Goal: Transaction & Acquisition: Purchase product/service

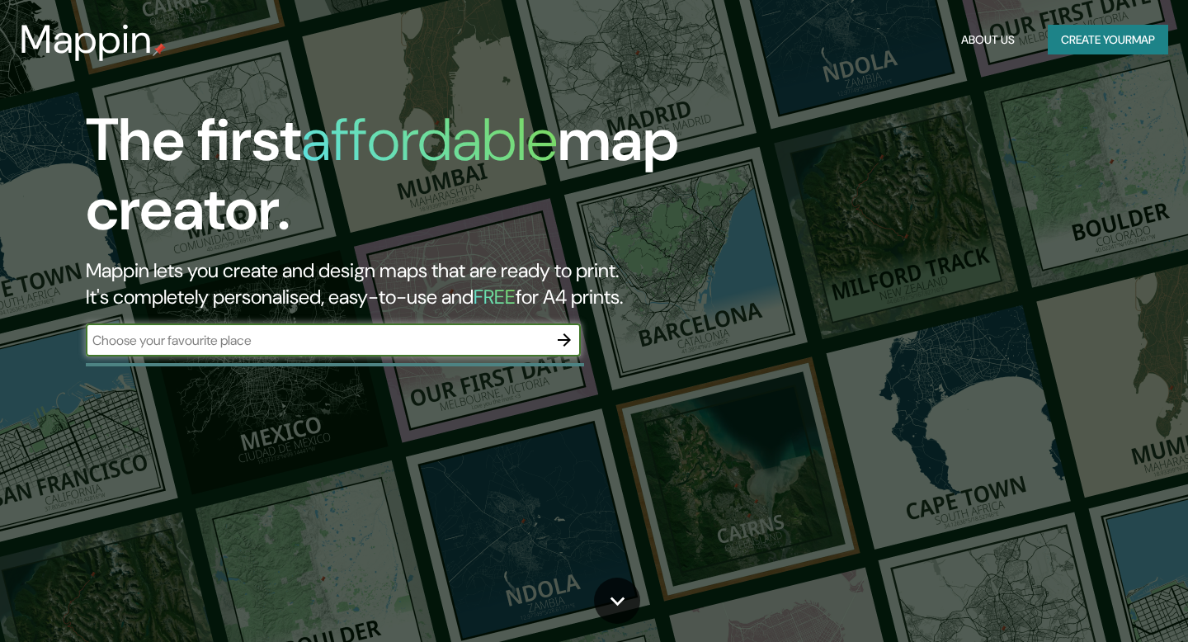
click at [346, 347] on input "text" at bounding box center [317, 340] width 462 height 19
type input "c"
type input "la cumbre"
click at [564, 337] on icon "button" at bounding box center [565, 340] width 20 height 20
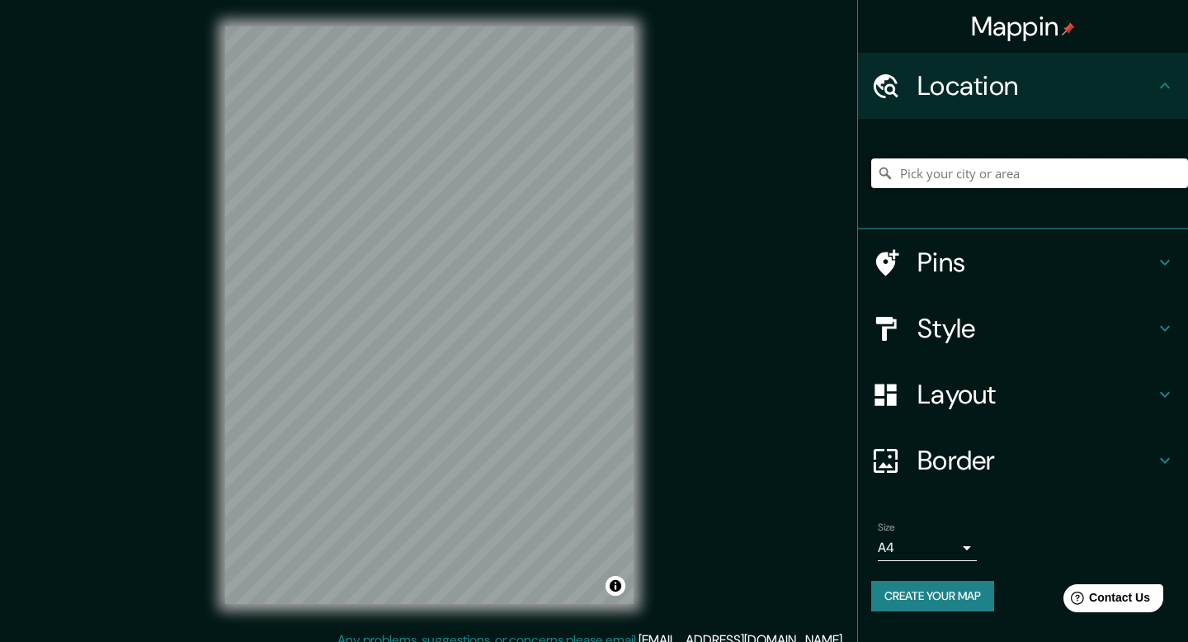
click at [1016, 170] on input "Pick your city or area" at bounding box center [1029, 173] width 317 height 30
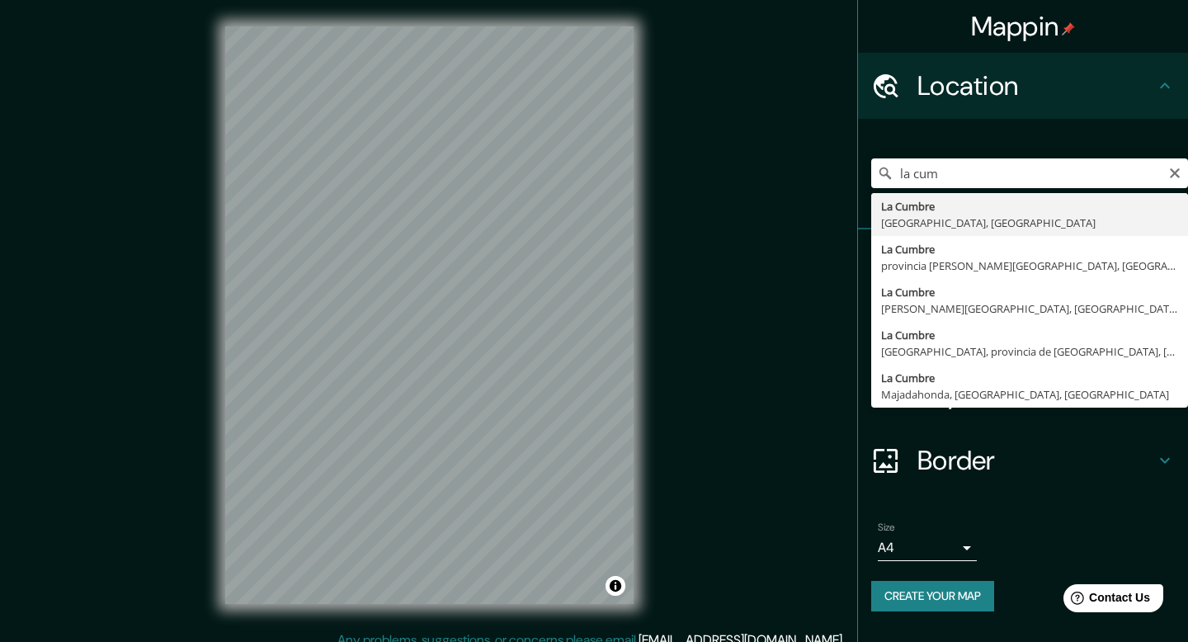
type input "La Cumbre, [GEOGRAPHIC_DATA], [GEOGRAPHIC_DATA]"
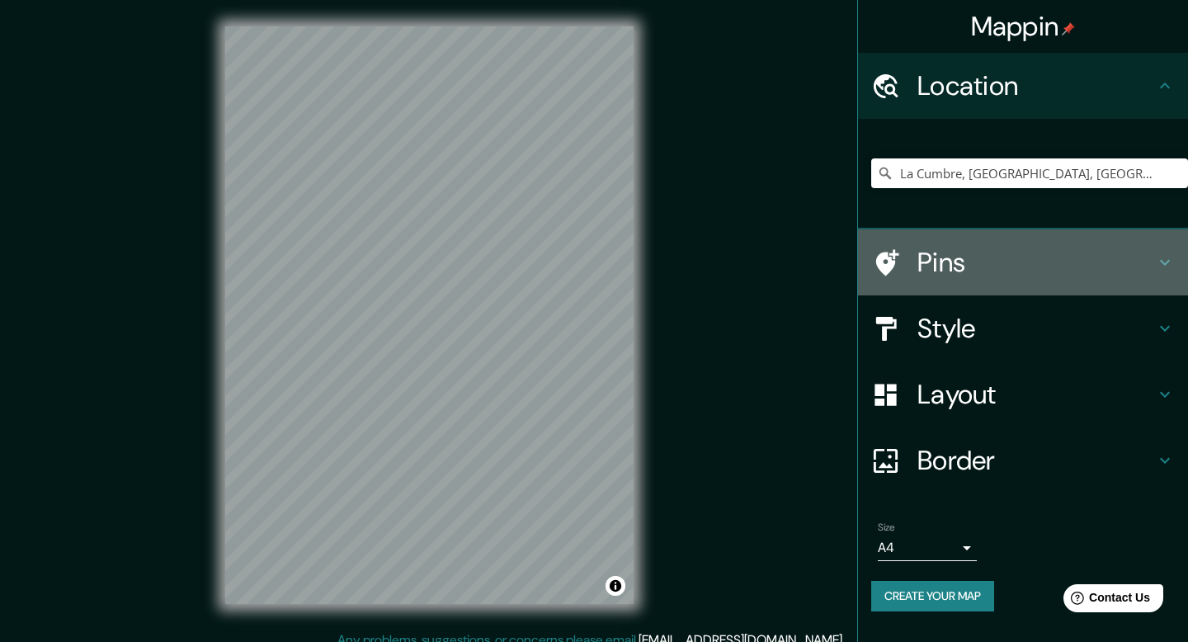
click at [1166, 261] on icon at bounding box center [1165, 262] width 20 height 20
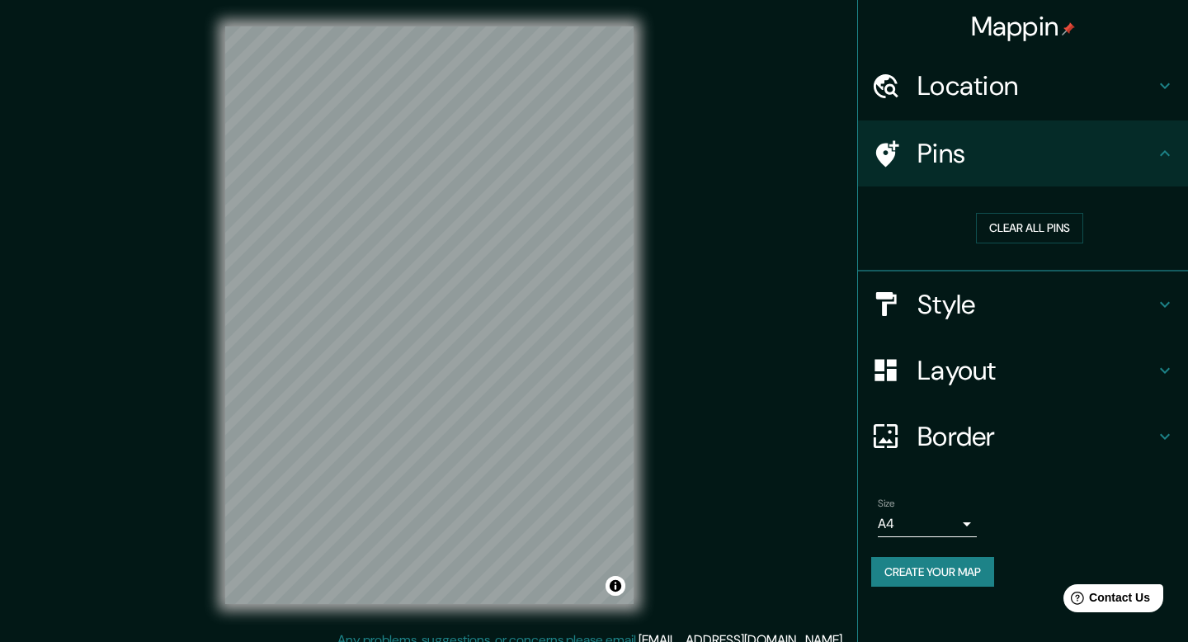
click at [1163, 168] on div "Pins" at bounding box center [1023, 153] width 330 height 66
click at [1164, 92] on icon at bounding box center [1165, 86] width 20 height 20
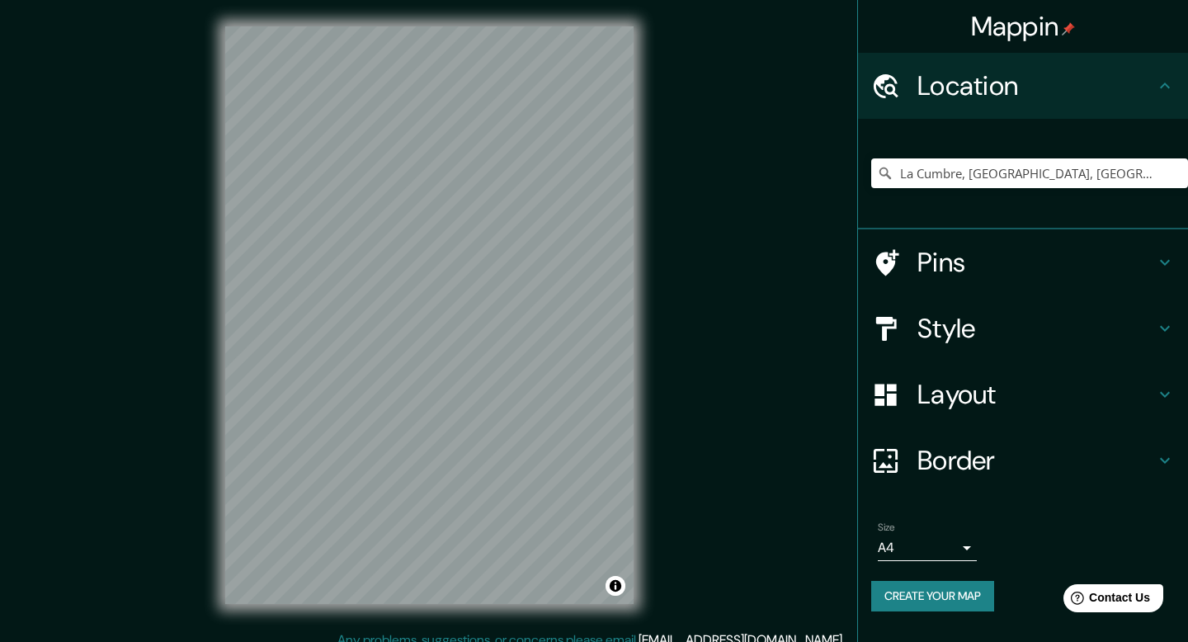
click at [1164, 92] on icon at bounding box center [1165, 86] width 20 height 20
click at [1173, 252] on icon at bounding box center [1165, 262] width 20 height 20
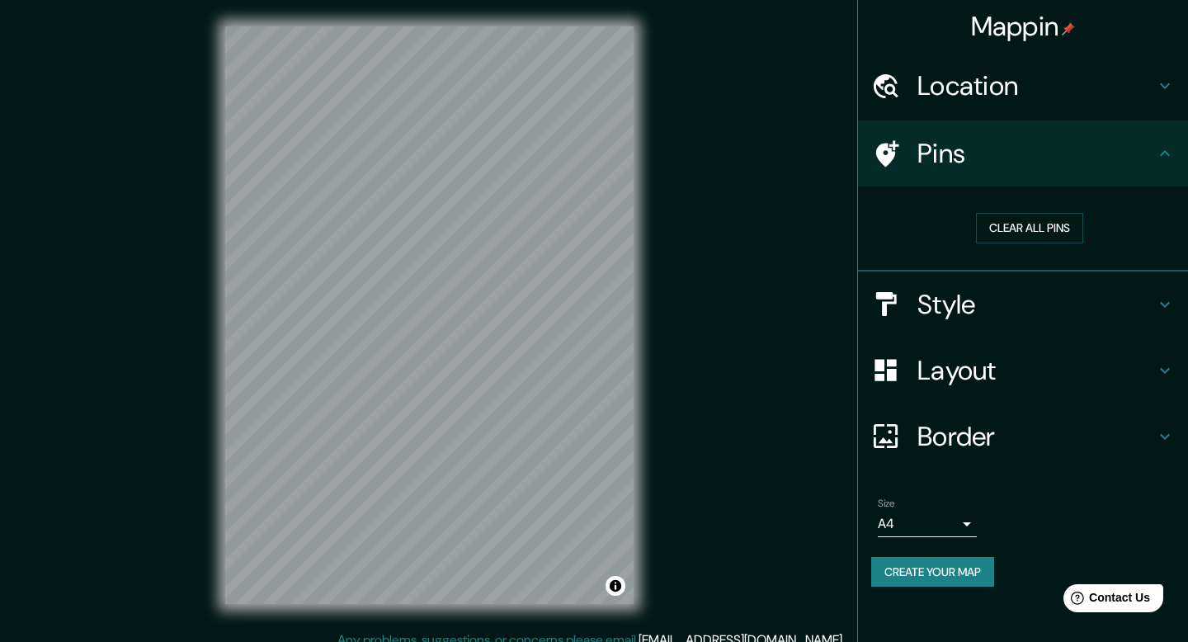
click at [1161, 154] on icon at bounding box center [1165, 153] width 10 height 6
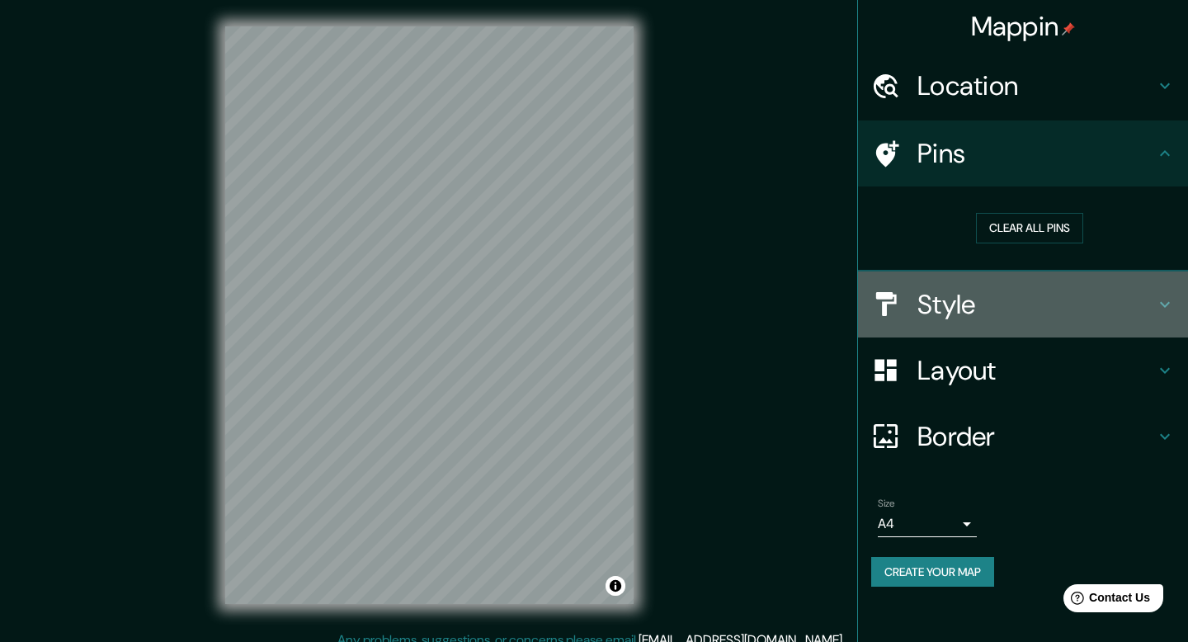
click at [1155, 313] on icon at bounding box center [1165, 305] width 20 height 20
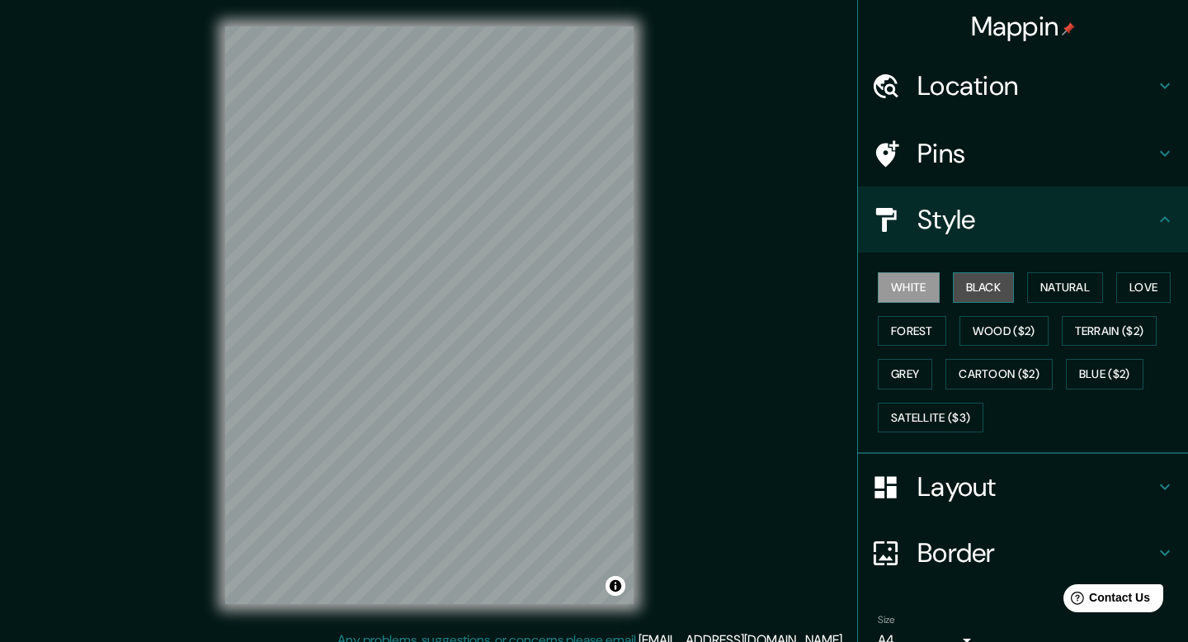
click at [973, 294] on button "Black" at bounding box center [984, 287] width 62 height 31
click at [1074, 290] on button "Natural" at bounding box center [1065, 287] width 76 height 31
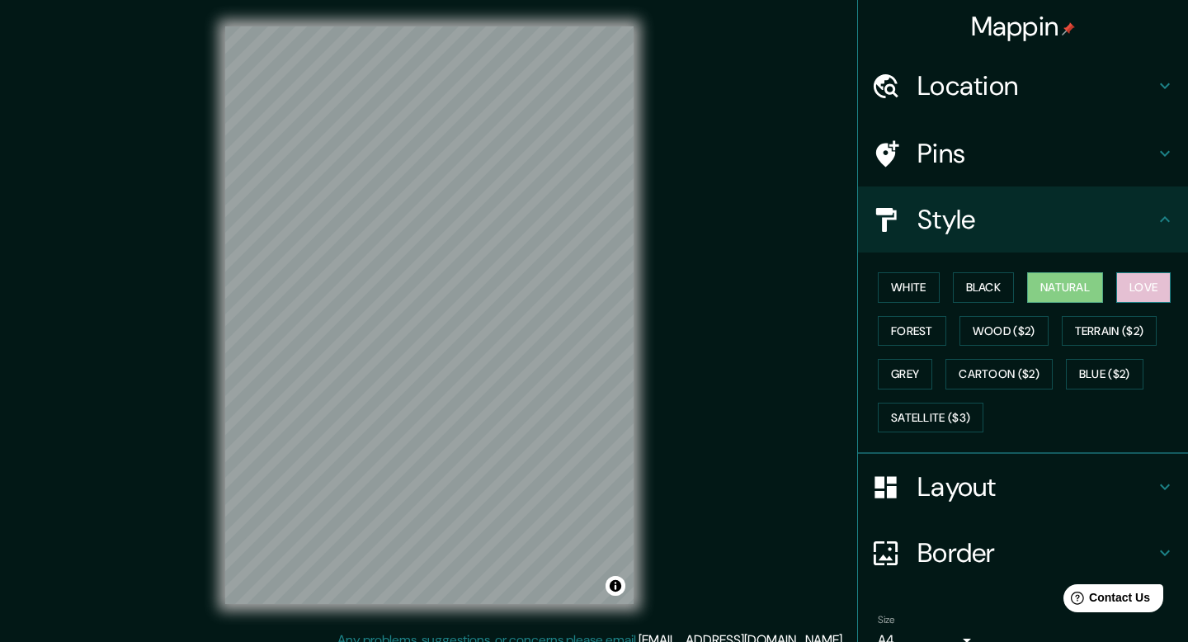
click at [1151, 281] on button "Love" at bounding box center [1143, 287] width 54 height 31
click at [951, 313] on div "White Black Natural Love Forest Wood ($2) Terrain ($2) Grey Cartoon ($2) Blue (…" at bounding box center [1029, 352] width 317 height 173
click at [930, 329] on button "Forest" at bounding box center [912, 331] width 68 height 31
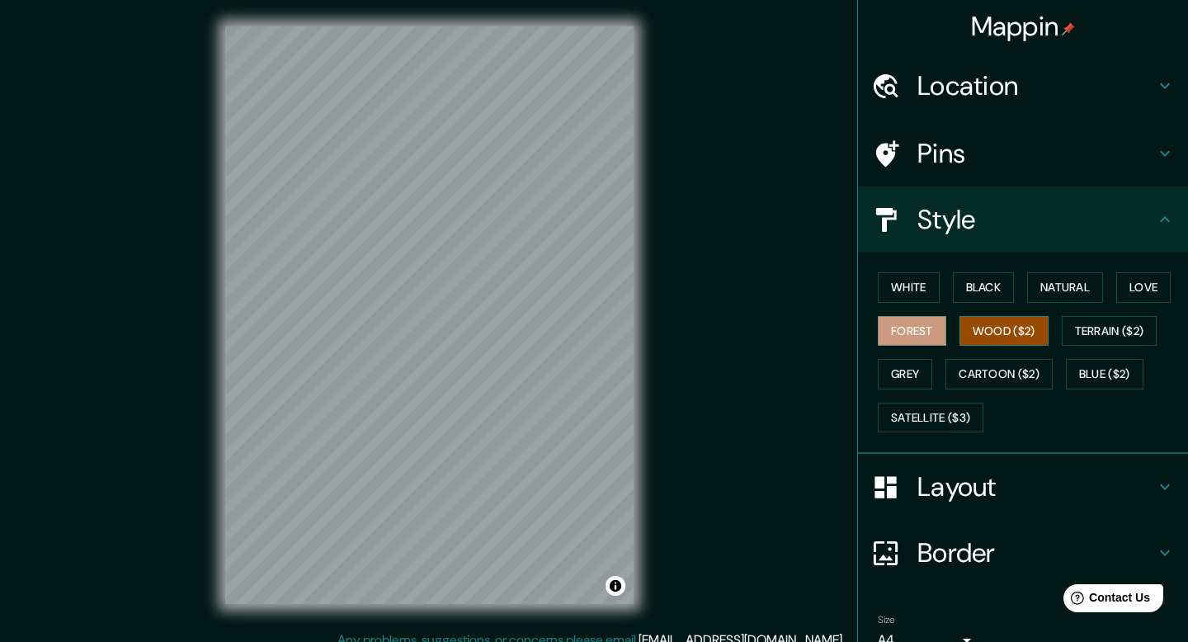
click at [1010, 332] on button "Wood ($2)" at bounding box center [1004, 331] width 89 height 31
click at [927, 329] on button "Forest" at bounding box center [912, 331] width 68 height 31
click at [1094, 329] on button "Terrain ($2)" at bounding box center [1110, 331] width 96 height 31
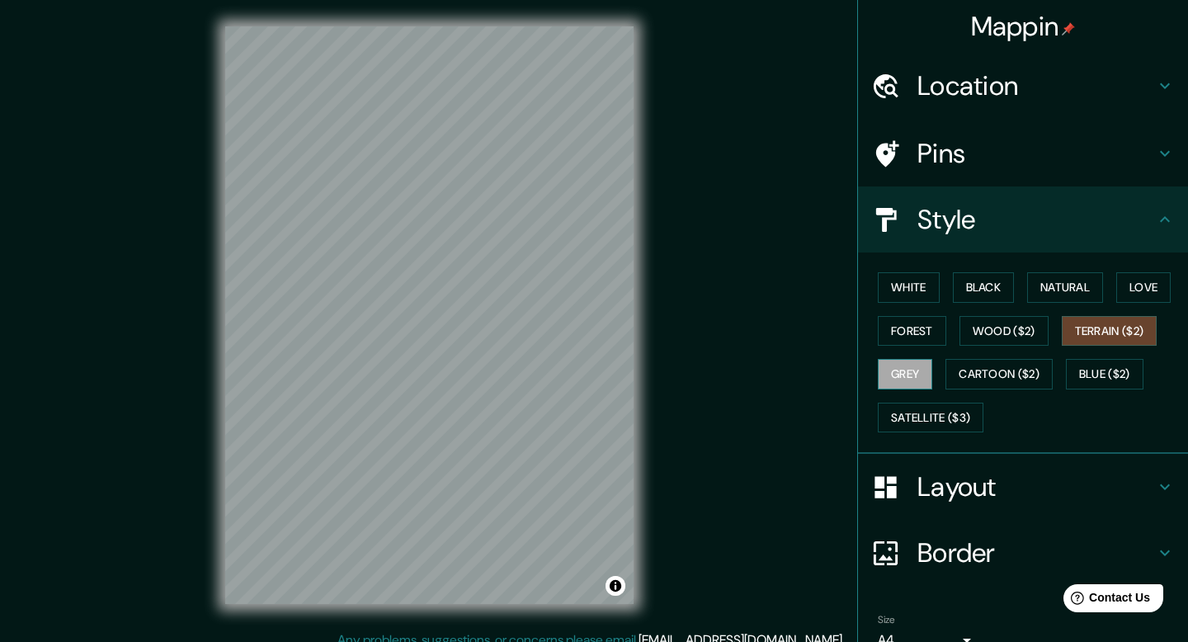
click at [913, 376] on button "Grey" at bounding box center [905, 374] width 54 height 31
click at [1006, 376] on button "Cartoon ($2)" at bounding box center [999, 374] width 107 height 31
click at [909, 372] on button "Grey" at bounding box center [905, 374] width 54 height 31
click at [956, 366] on button "Cartoon ($2)" at bounding box center [999, 374] width 107 height 31
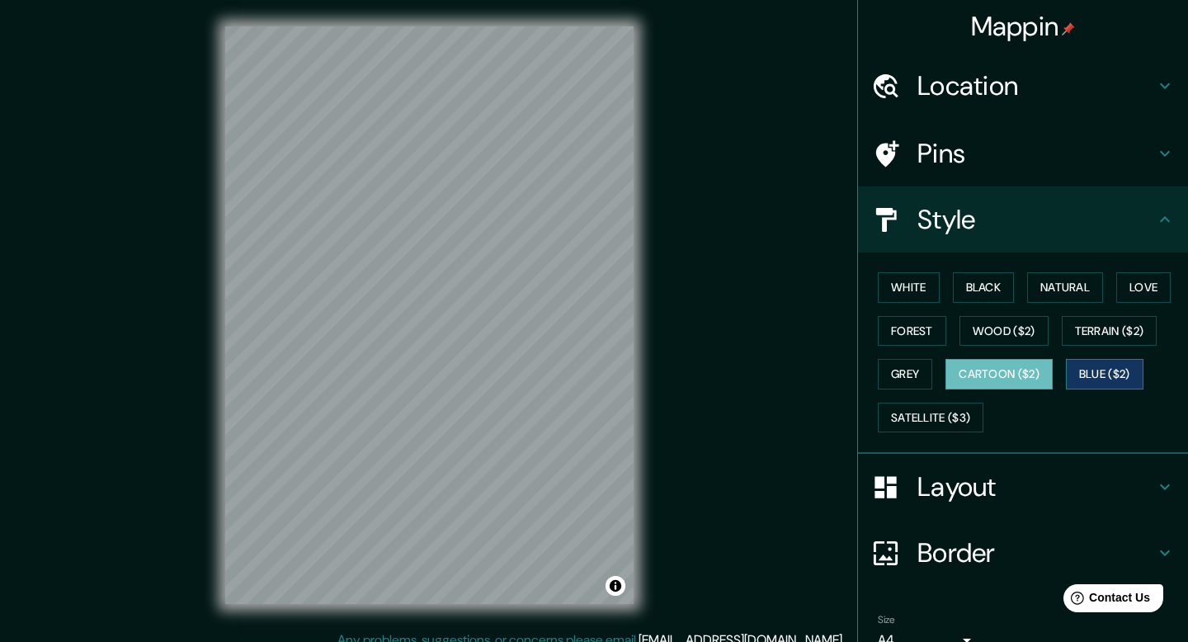
click at [1121, 365] on button "Blue ($2)" at bounding box center [1105, 374] width 78 height 31
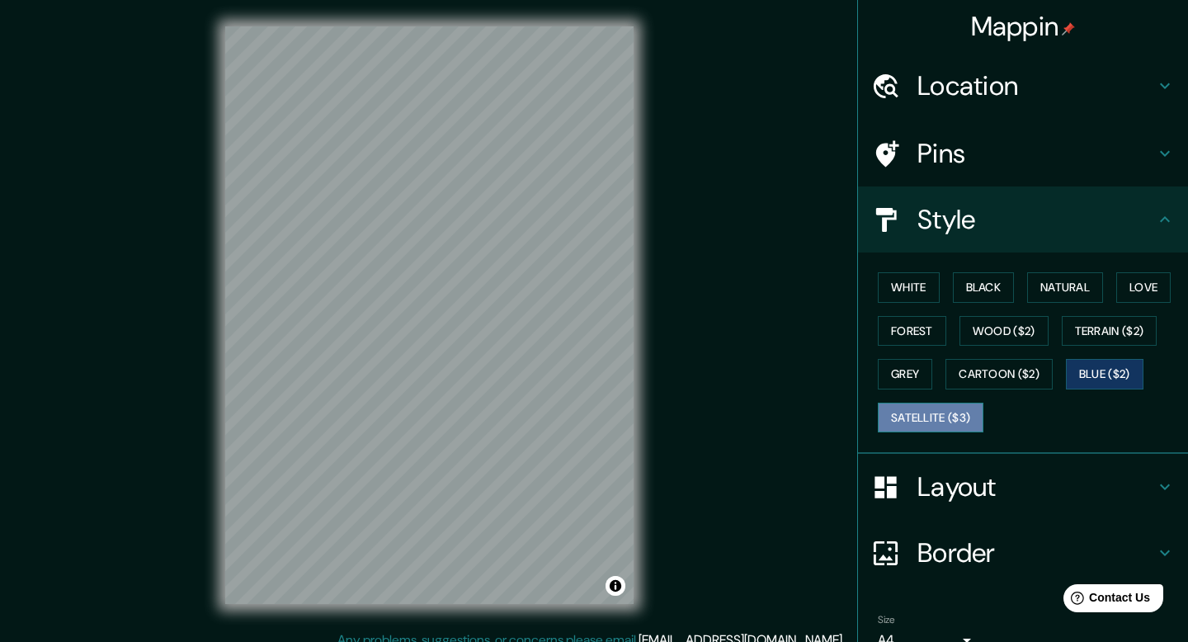
click at [946, 409] on button "Satellite ($3)" at bounding box center [931, 418] width 106 height 31
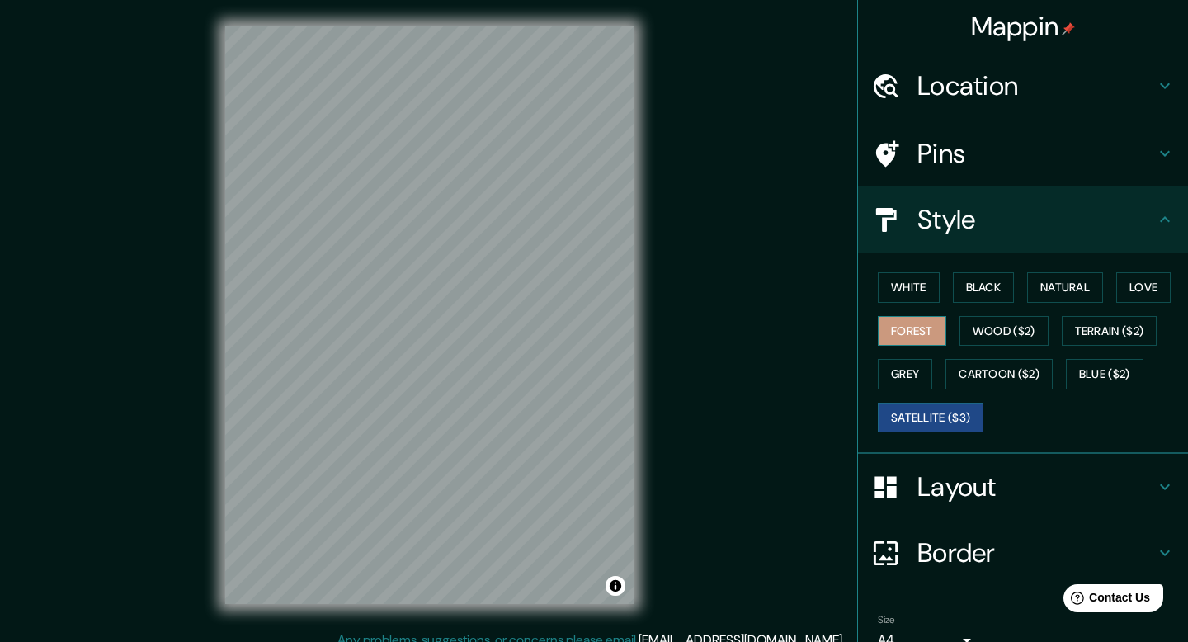
click at [925, 322] on button "Forest" at bounding box center [912, 331] width 68 height 31
click at [1025, 486] on h4 "Layout" at bounding box center [1037, 486] width 238 height 33
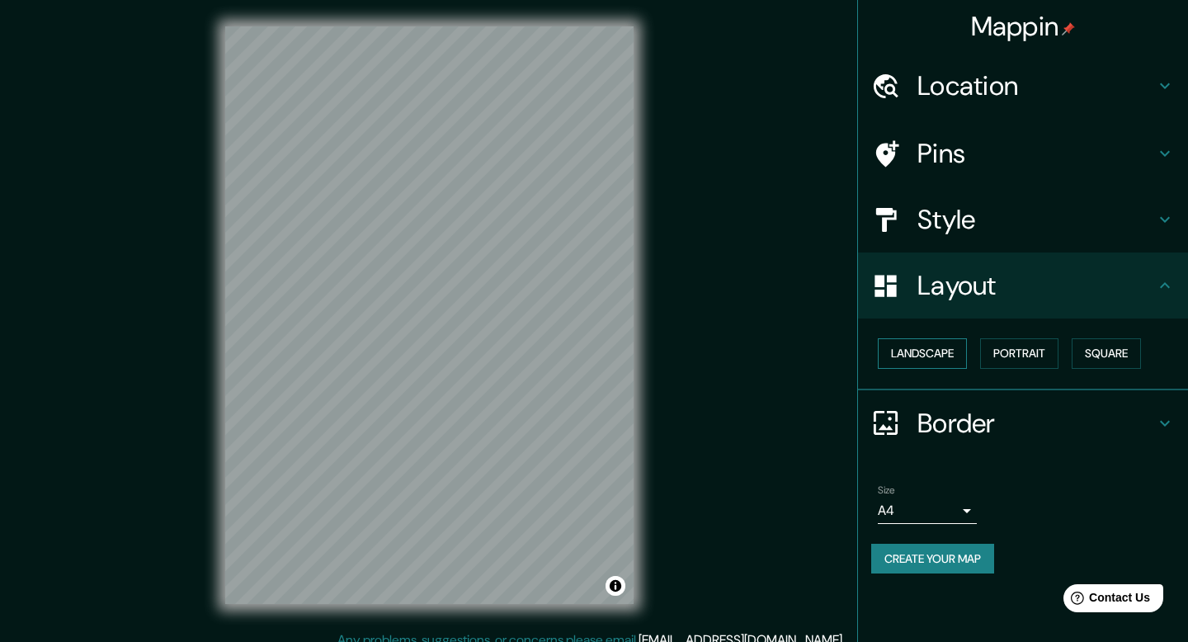
click at [960, 344] on button "Landscape" at bounding box center [922, 353] width 89 height 31
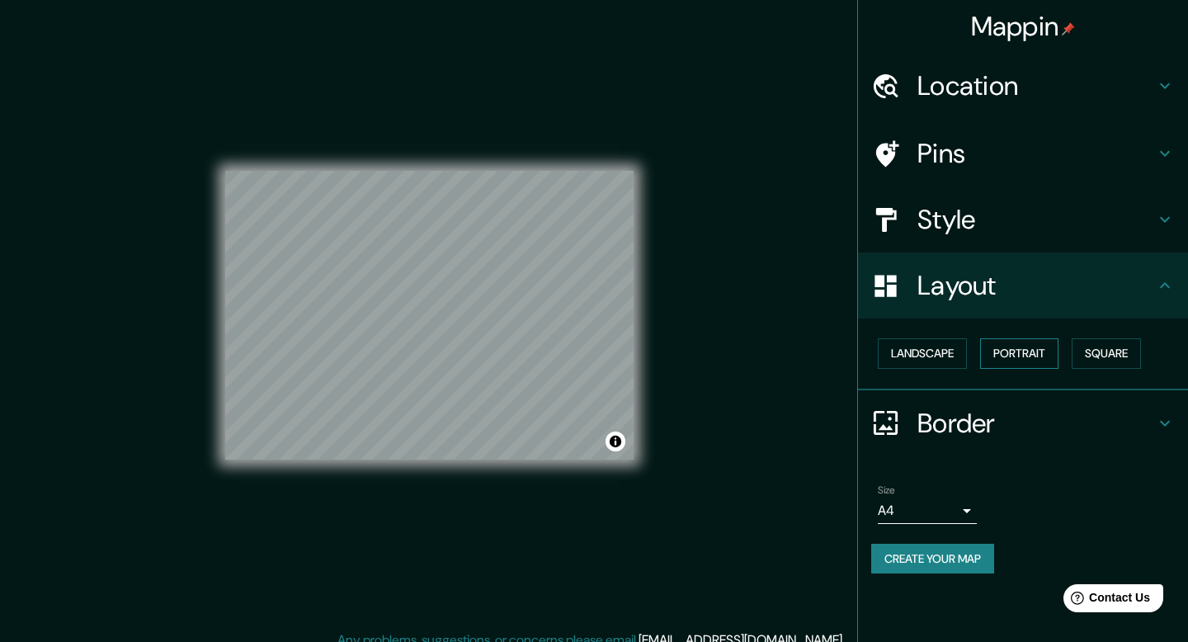
click at [1009, 352] on button "Portrait" at bounding box center [1019, 353] width 78 height 31
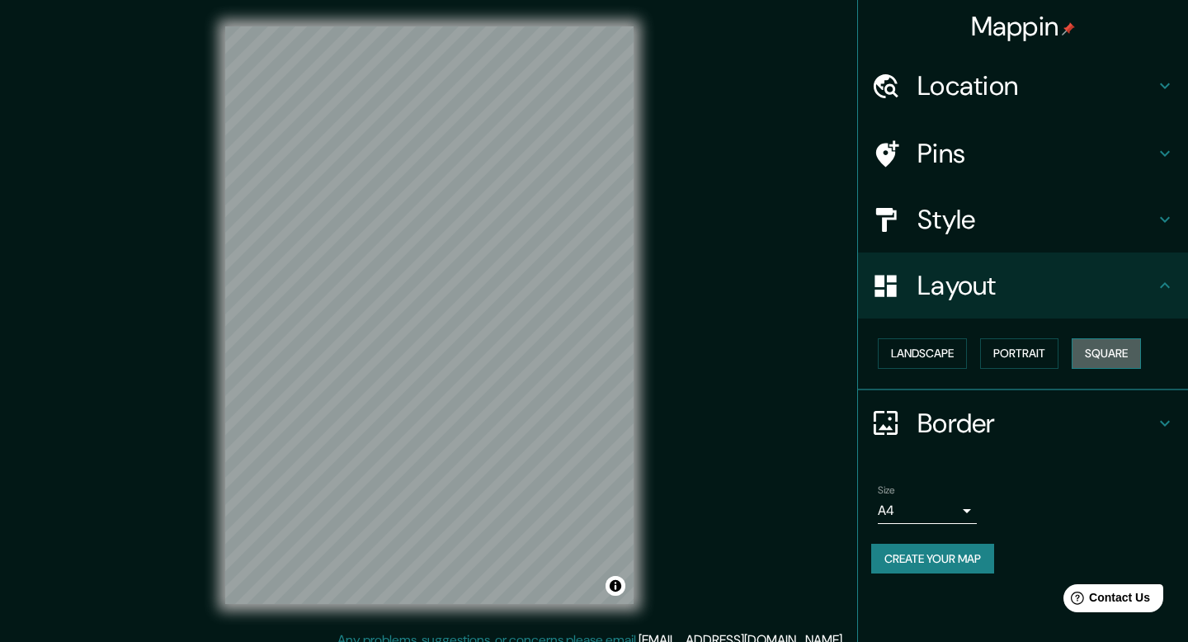
click at [1092, 355] on button "Square" at bounding box center [1106, 353] width 69 height 31
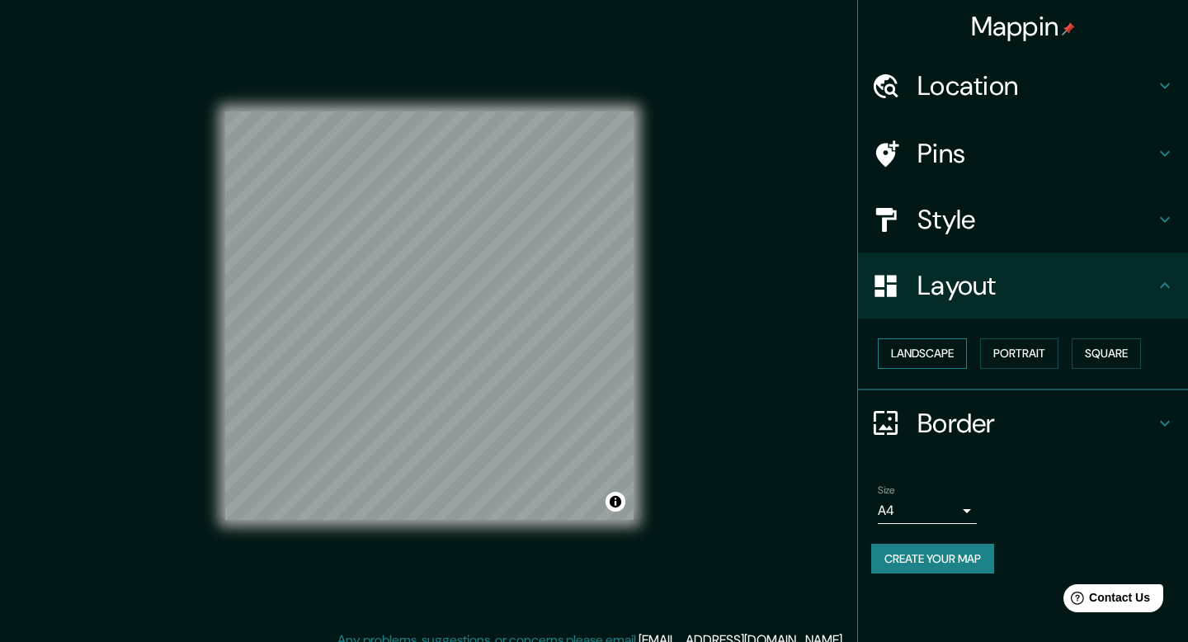
click at [951, 352] on button "Landscape" at bounding box center [922, 353] width 89 height 31
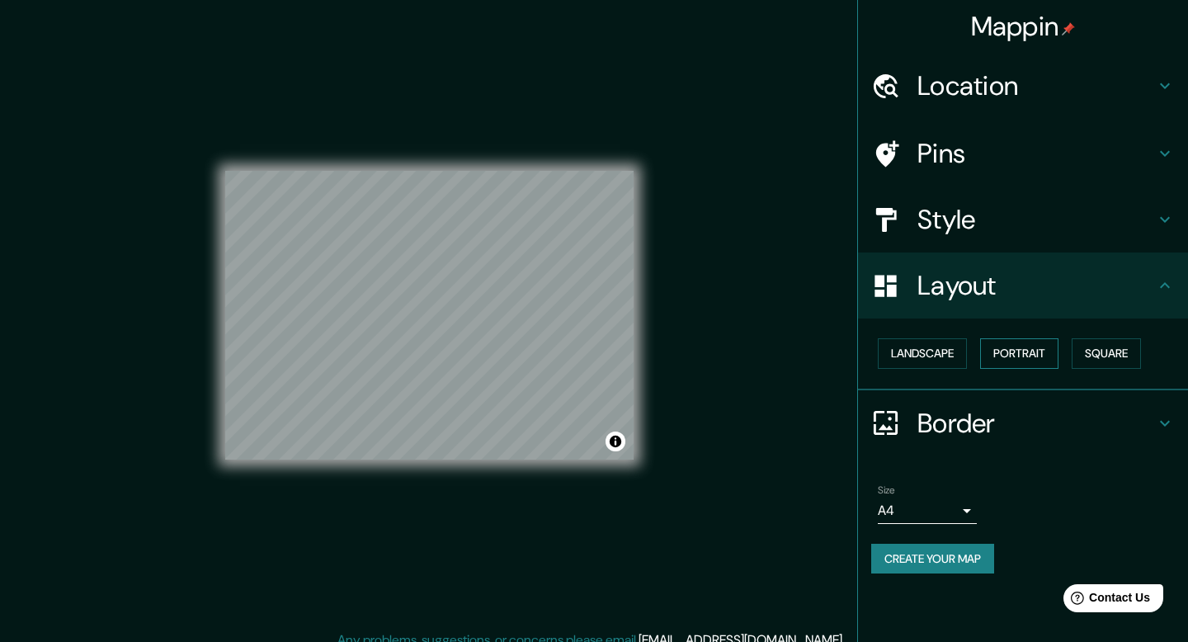
click at [1030, 352] on button "Portrait" at bounding box center [1019, 353] width 78 height 31
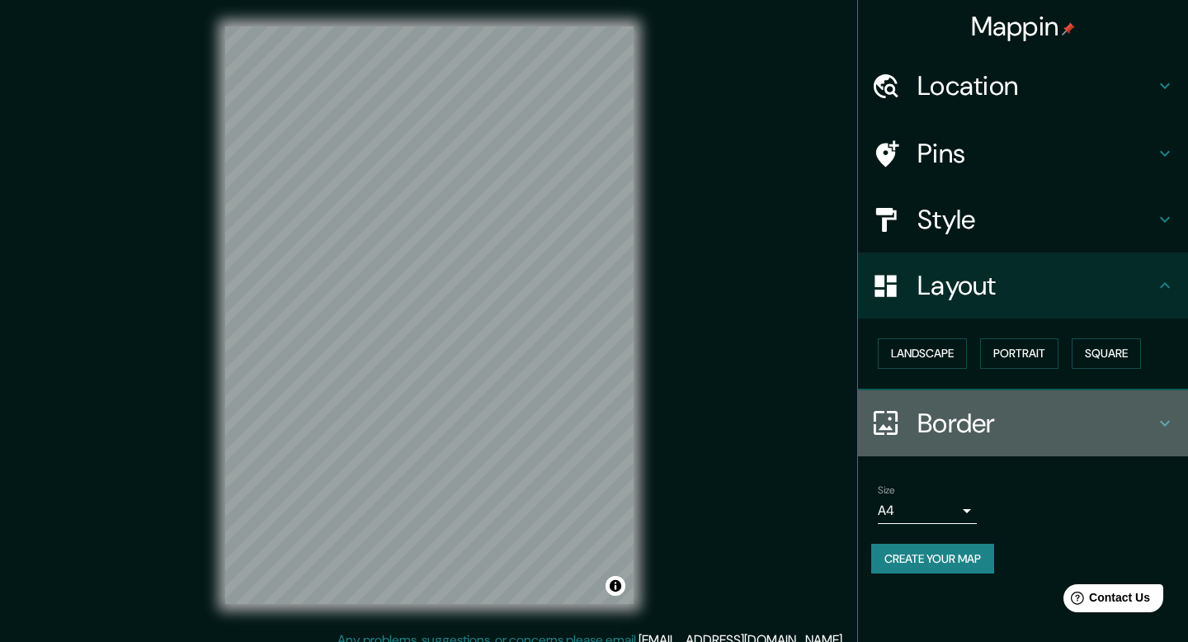
click at [1013, 437] on h4 "Border" at bounding box center [1037, 423] width 238 height 33
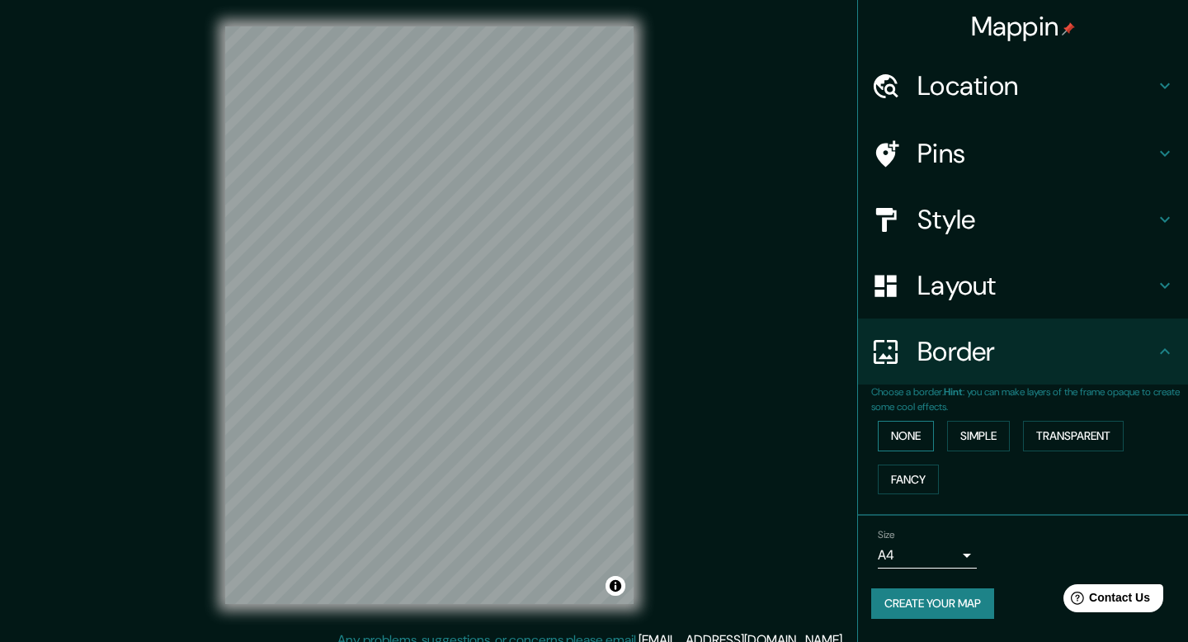
click at [929, 436] on button "None" at bounding box center [906, 436] width 56 height 31
click at [946, 563] on body "Mappin Location [GEOGRAPHIC_DATA], [GEOGRAPHIC_DATA], [GEOGRAPHIC_DATA] Pins St…" at bounding box center [594, 321] width 1188 height 642
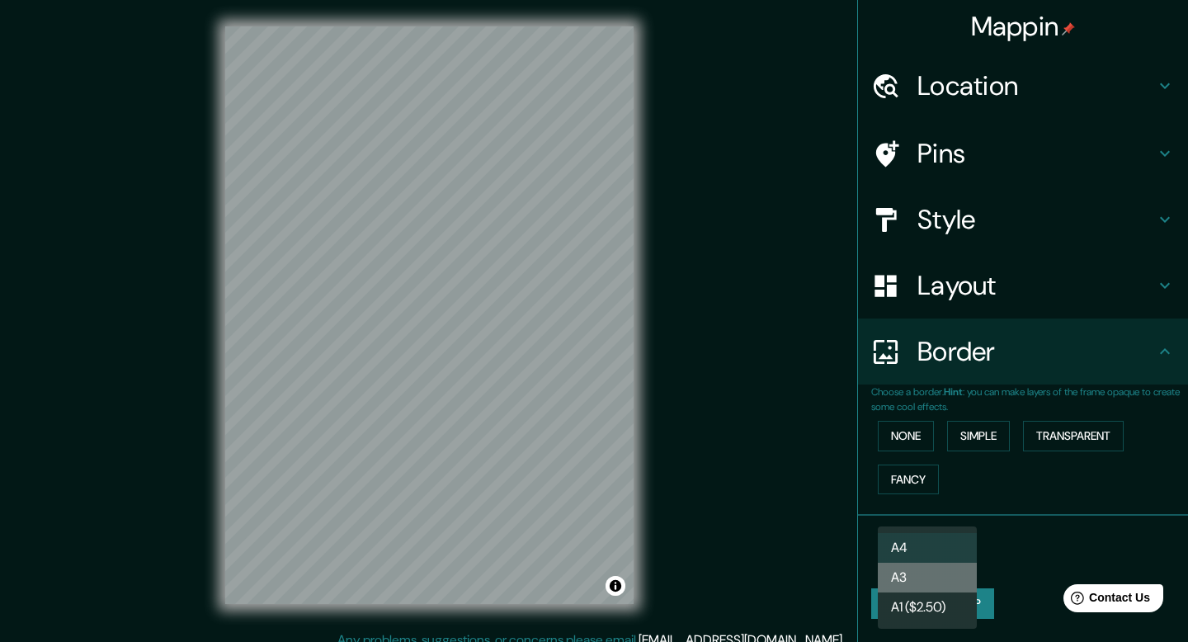
click at [945, 570] on li "A3" at bounding box center [927, 578] width 99 height 30
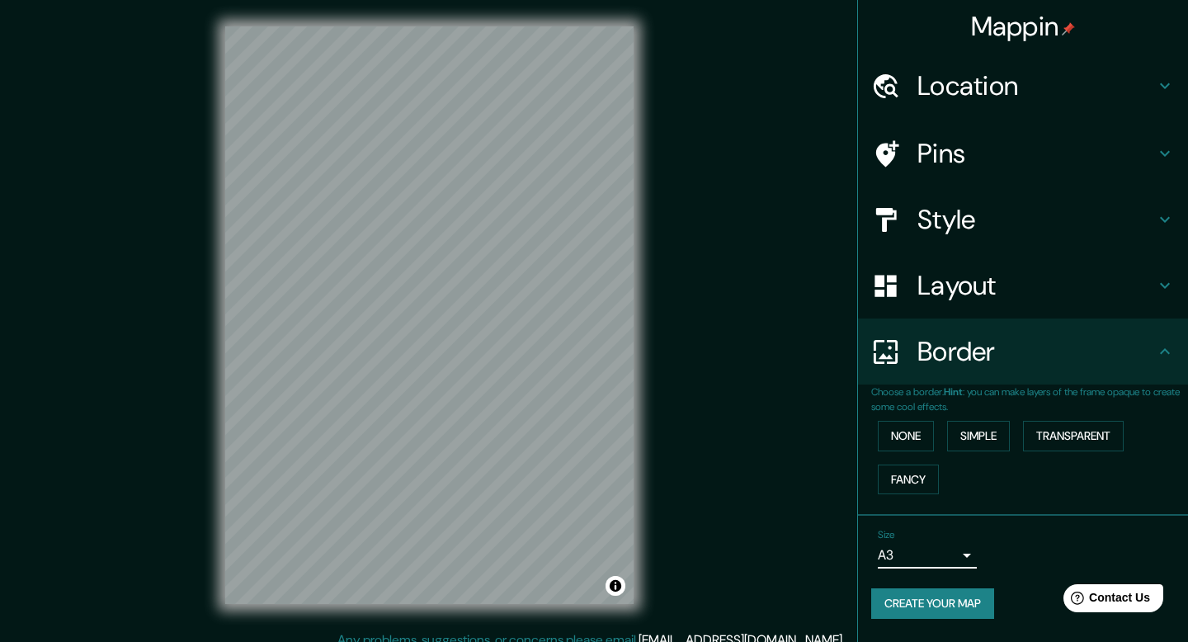
click at [944, 551] on body "Mappin Location [GEOGRAPHIC_DATA], [GEOGRAPHIC_DATA], [GEOGRAPHIC_DATA] Pins St…" at bounding box center [594, 321] width 1188 height 642
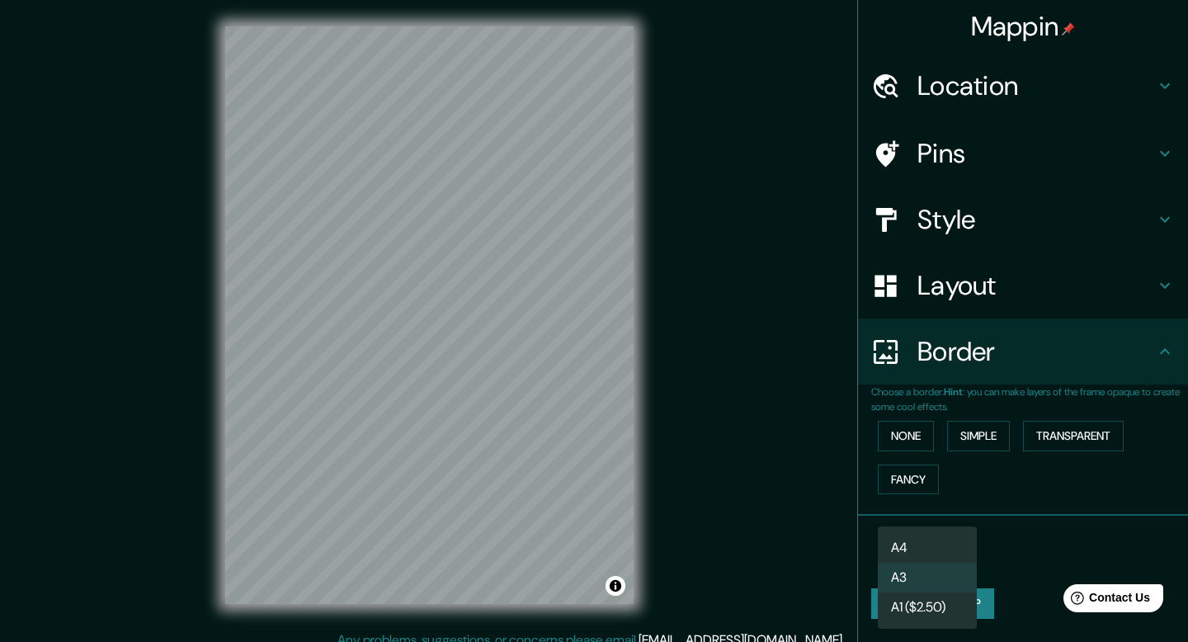
click at [937, 542] on li "A4" at bounding box center [927, 548] width 99 height 30
click at [937, 561] on body "Mappin Location [GEOGRAPHIC_DATA], [GEOGRAPHIC_DATA], [GEOGRAPHIC_DATA] Pins St…" at bounding box center [594, 321] width 1188 height 642
click at [932, 569] on li "A3" at bounding box center [927, 578] width 99 height 30
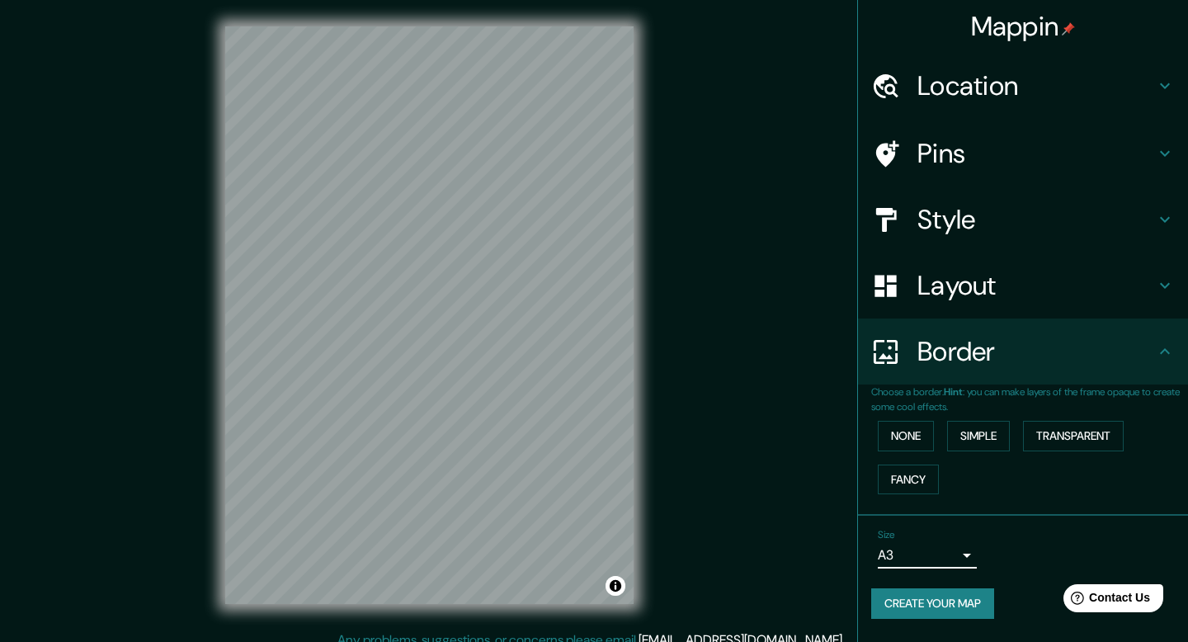
click at [938, 606] on button "Create your map" at bounding box center [932, 603] width 123 height 31
click at [966, 610] on button "Create your map" at bounding box center [932, 603] width 123 height 31
click at [1055, 353] on h4 "Border" at bounding box center [1037, 351] width 238 height 33
click at [904, 437] on button "None" at bounding box center [906, 436] width 56 height 31
click at [908, 487] on button "Fancy" at bounding box center [908, 480] width 61 height 31
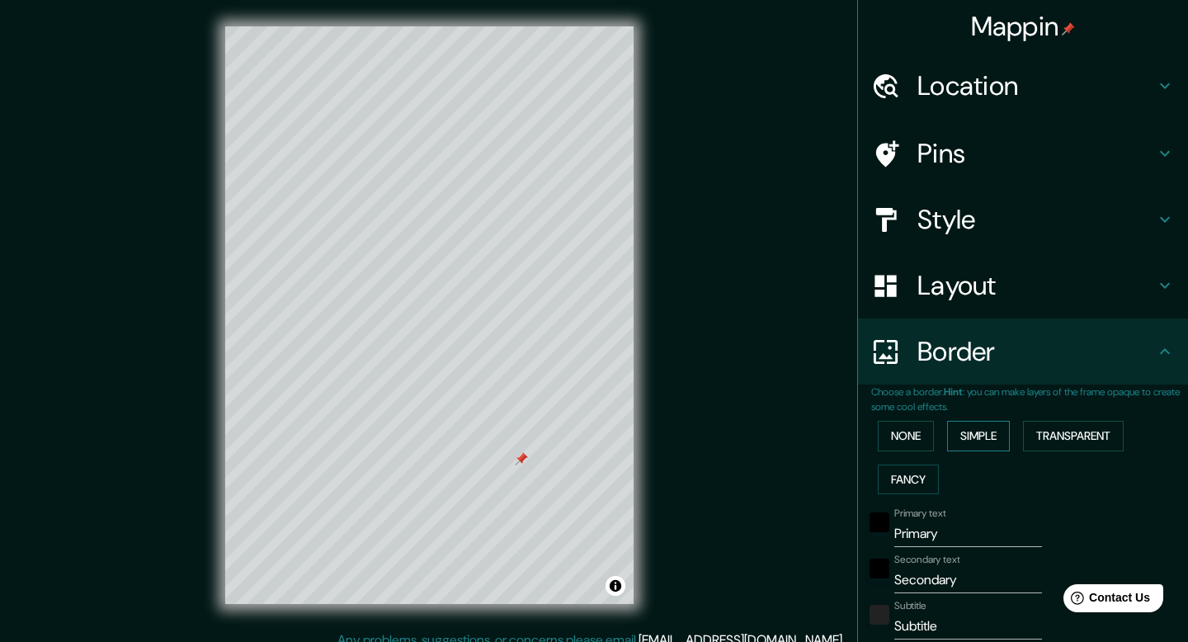
click at [982, 430] on button "Simple" at bounding box center [978, 436] width 63 height 31
click at [1064, 430] on button "Transparent" at bounding box center [1073, 436] width 101 height 31
click at [921, 441] on button "None" at bounding box center [906, 436] width 56 height 31
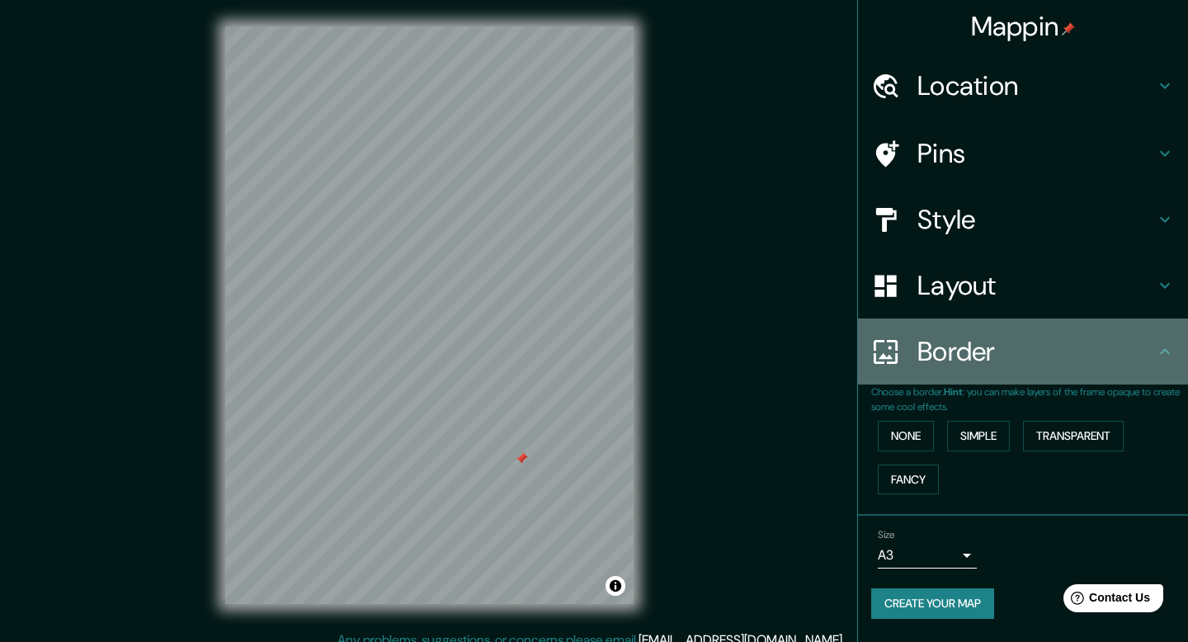
click at [1078, 362] on h4 "Border" at bounding box center [1037, 351] width 238 height 33
click at [1165, 355] on icon at bounding box center [1165, 352] width 20 height 20
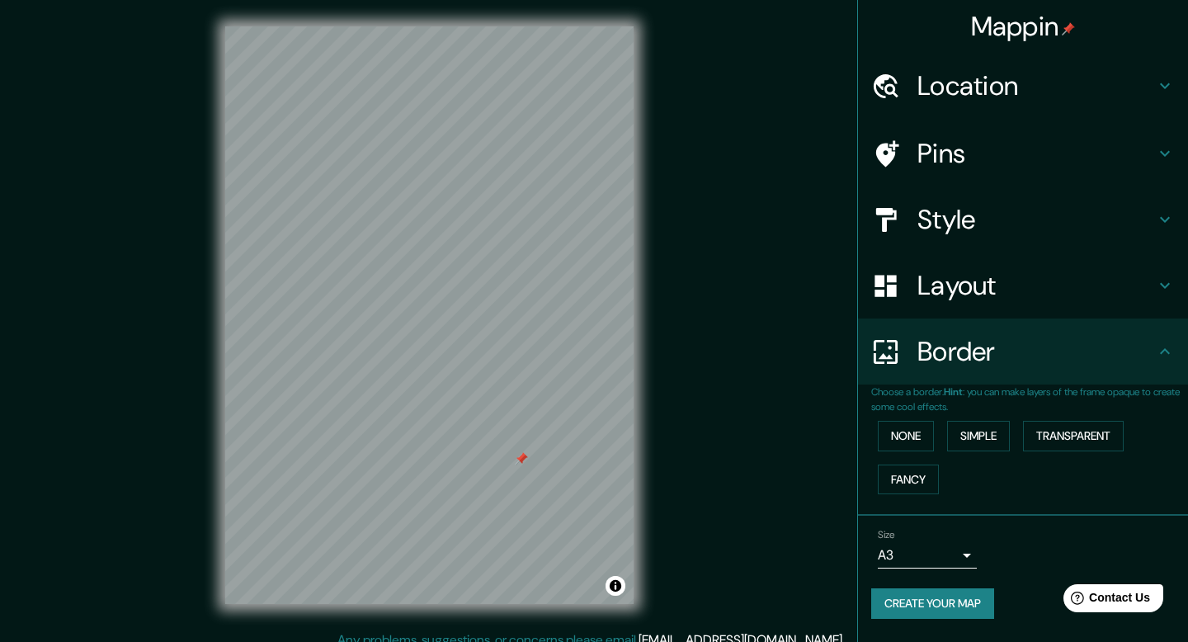
click at [1166, 286] on icon at bounding box center [1165, 286] width 10 height 6
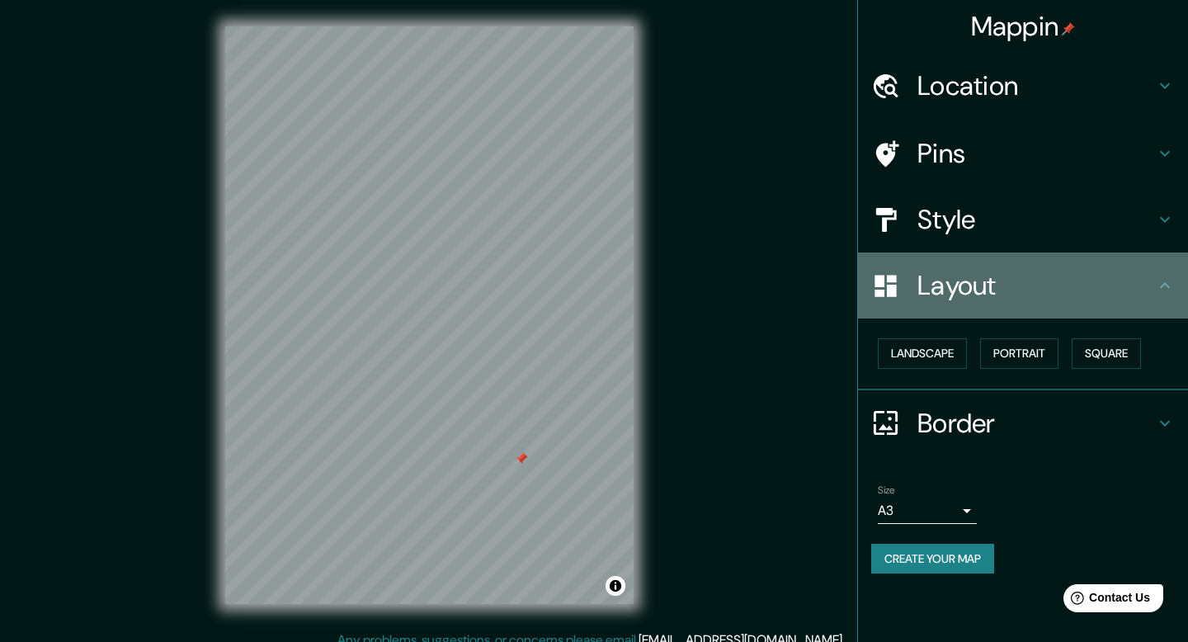
click at [1166, 286] on icon at bounding box center [1165, 286] width 20 height 20
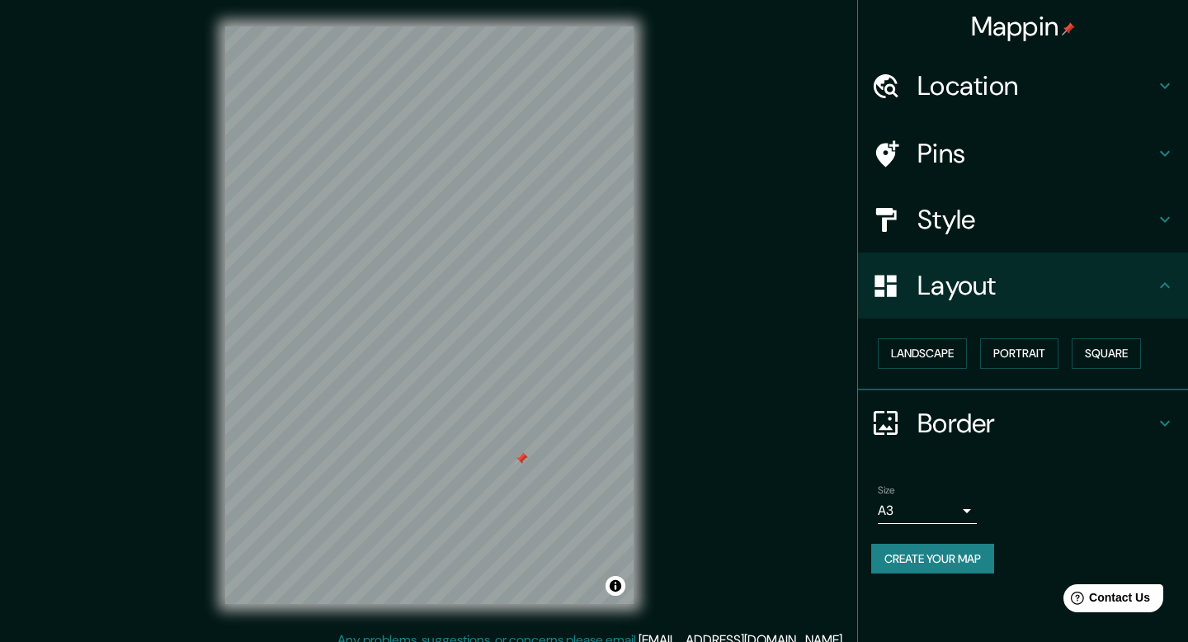
click at [944, 559] on button "Create your map" at bounding box center [932, 559] width 123 height 31
drag, startPoint x: 520, startPoint y: 457, endPoint x: 528, endPoint y: 461, distance: 9.2
click at [528, 461] on div at bounding box center [527, 458] width 13 height 13
click at [940, 513] on body "Mappin Location [GEOGRAPHIC_DATA], [GEOGRAPHIC_DATA], [GEOGRAPHIC_DATA] Pins St…" at bounding box center [594, 321] width 1188 height 642
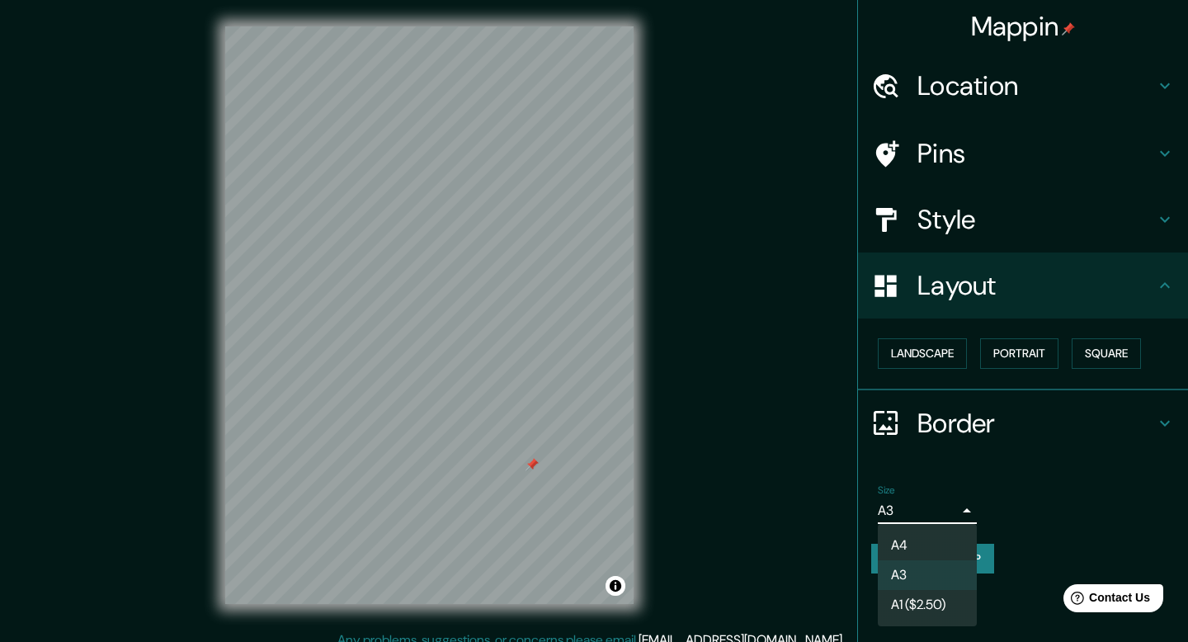
click at [905, 535] on li "A4" at bounding box center [927, 546] width 99 height 30
type input "single"
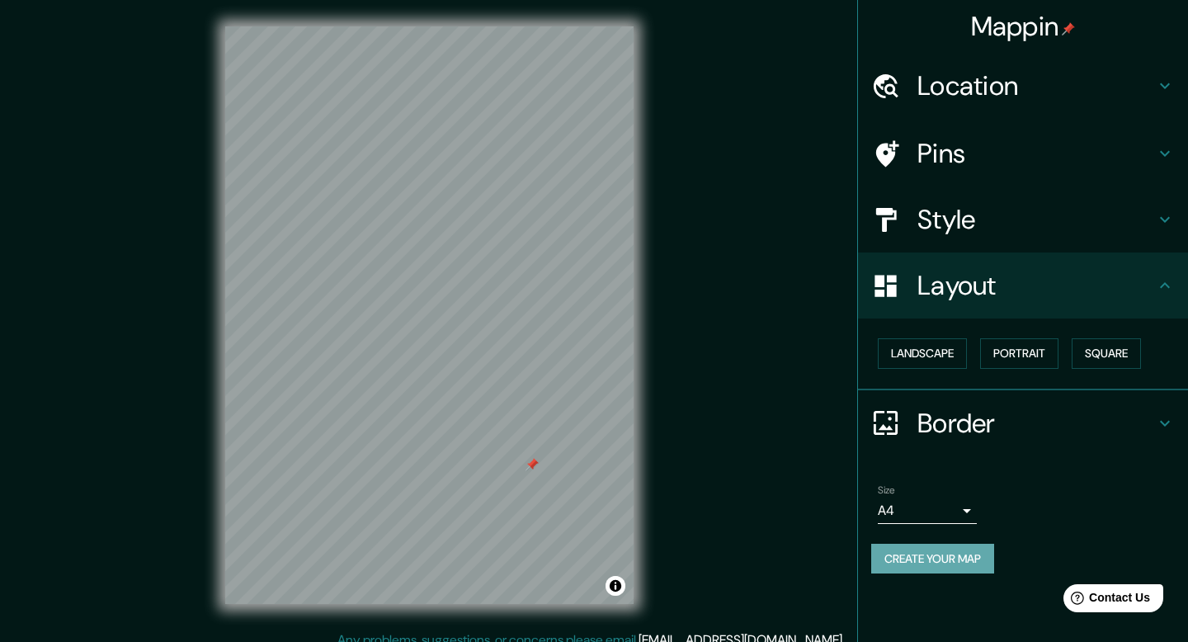
click at [925, 559] on button "Create your map" at bounding box center [932, 559] width 123 height 31
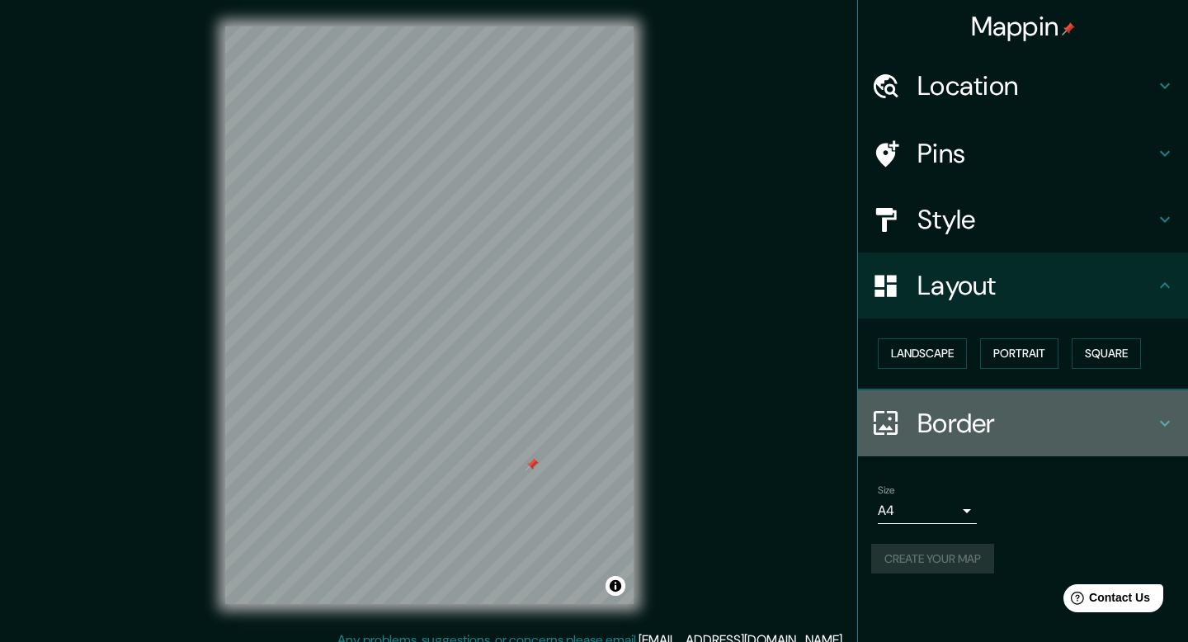
click at [979, 414] on h4 "Border" at bounding box center [1037, 423] width 238 height 33
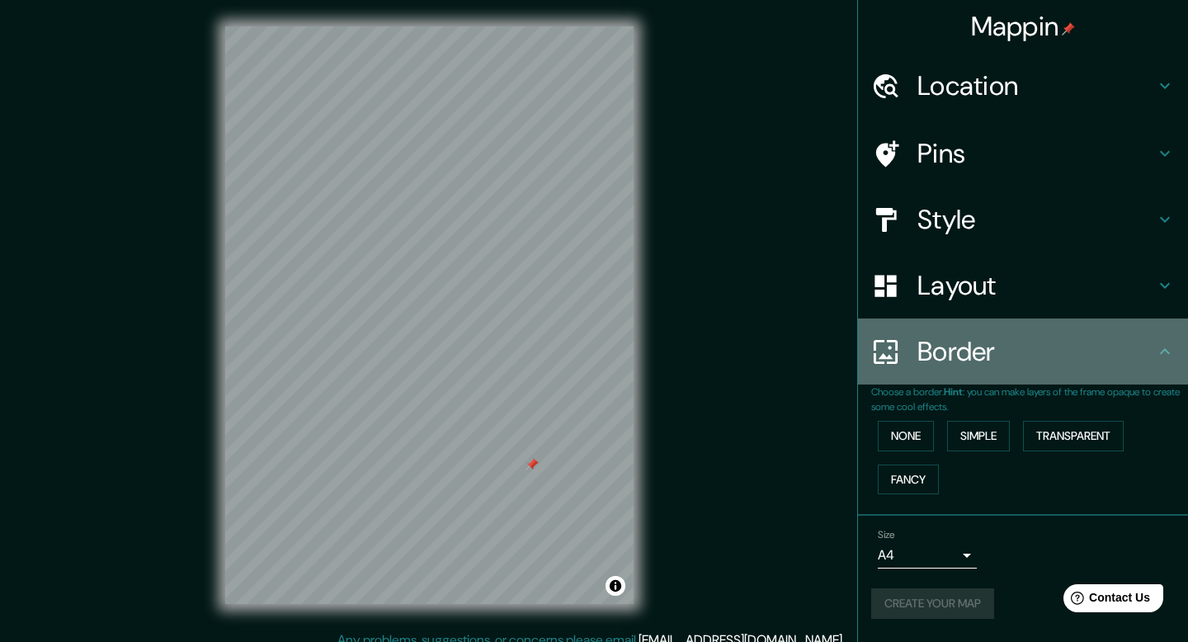
click at [1027, 363] on h4 "Border" at bounding box center [1037, 351] width 238 height 33
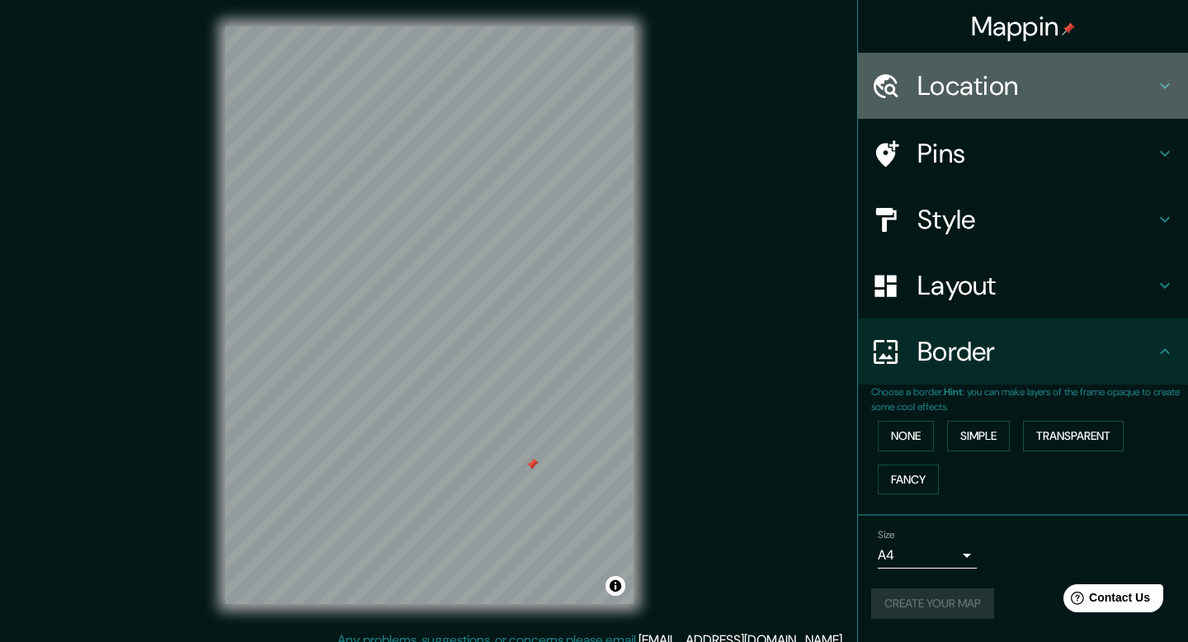
click at [990, 105] on div "Location" at bounding box center [1023, 86] width 330 height 66
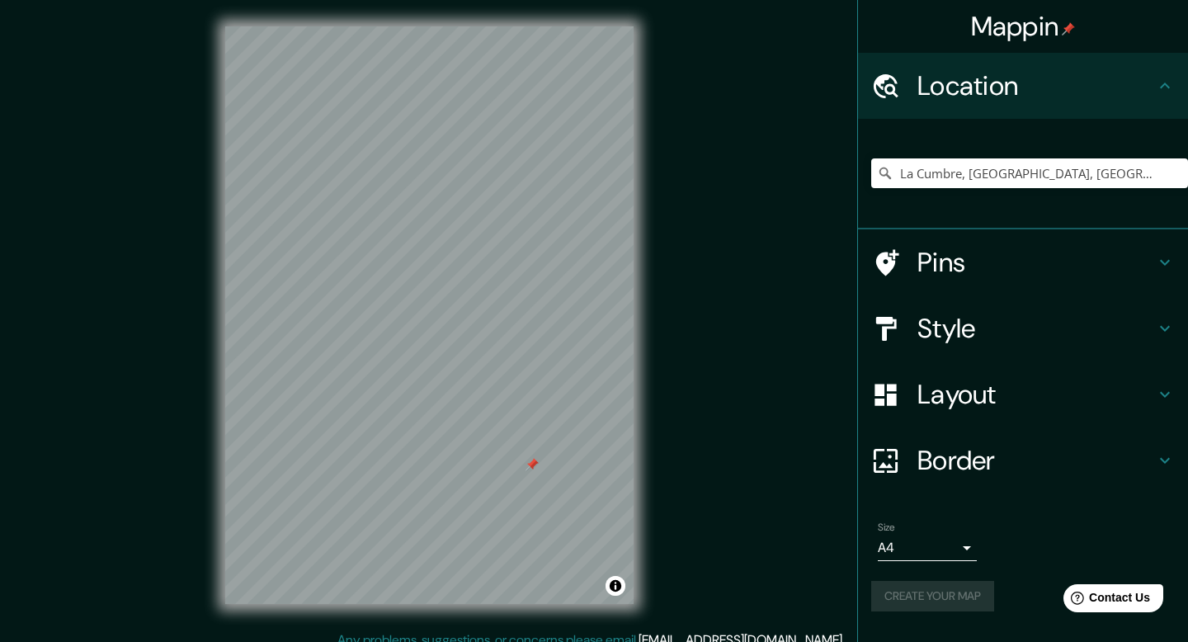
click at [990, 105] on div "Location" at bounding box center [1023, 86] width 330 height 66
click at [993, 248] on h4 "Pins" at bounding box center [1037, 262] width 238 height 33
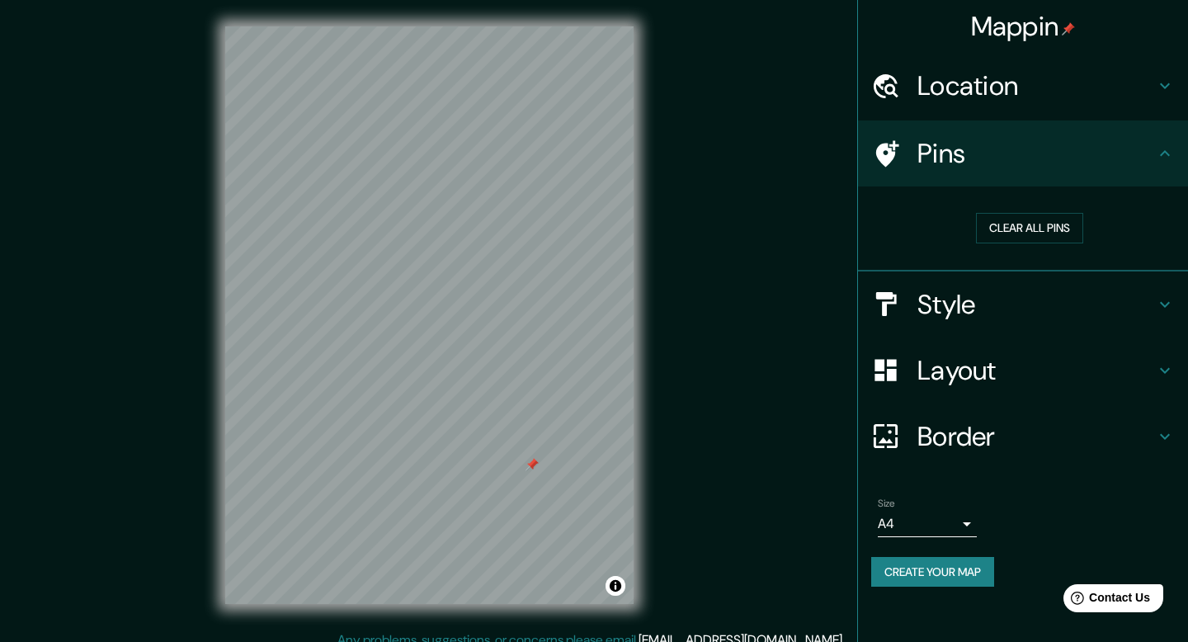
click at [1050, 244] on div "Clear all pins" at bounding box center [1029, 228] width 317 height 57
click at [1045, 233] on button "Clear all pins" at bounding box center [1029, 228] width 107 height 31
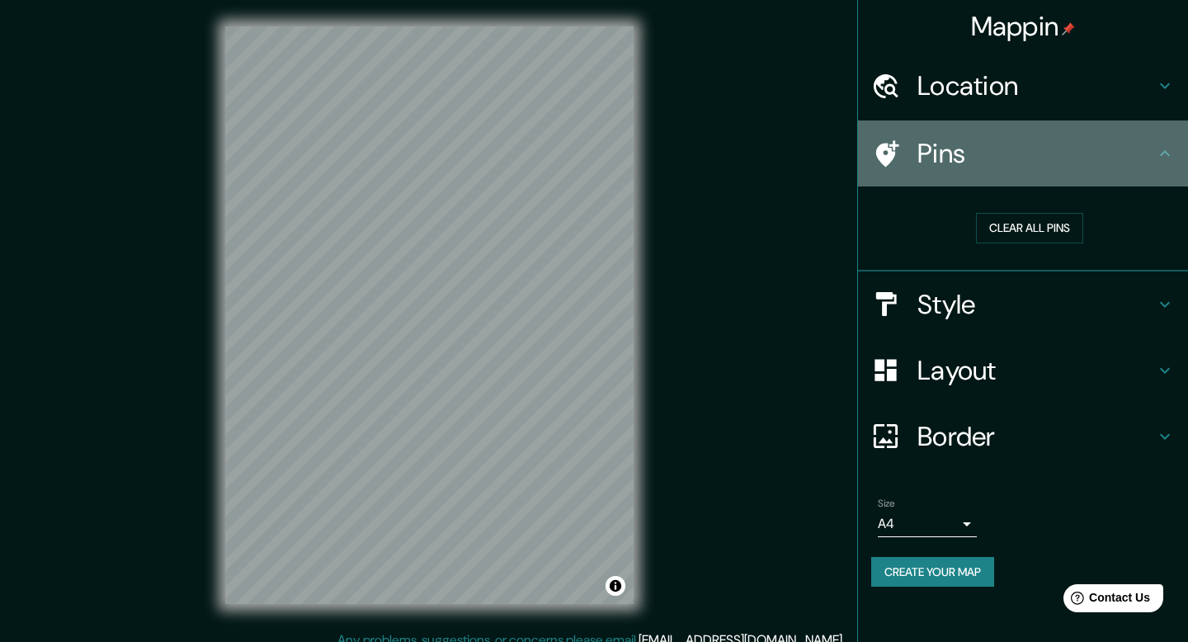
click at [1044, 154] on h4 "Pins" at bounding box center [1037, 153] width 238 height 33
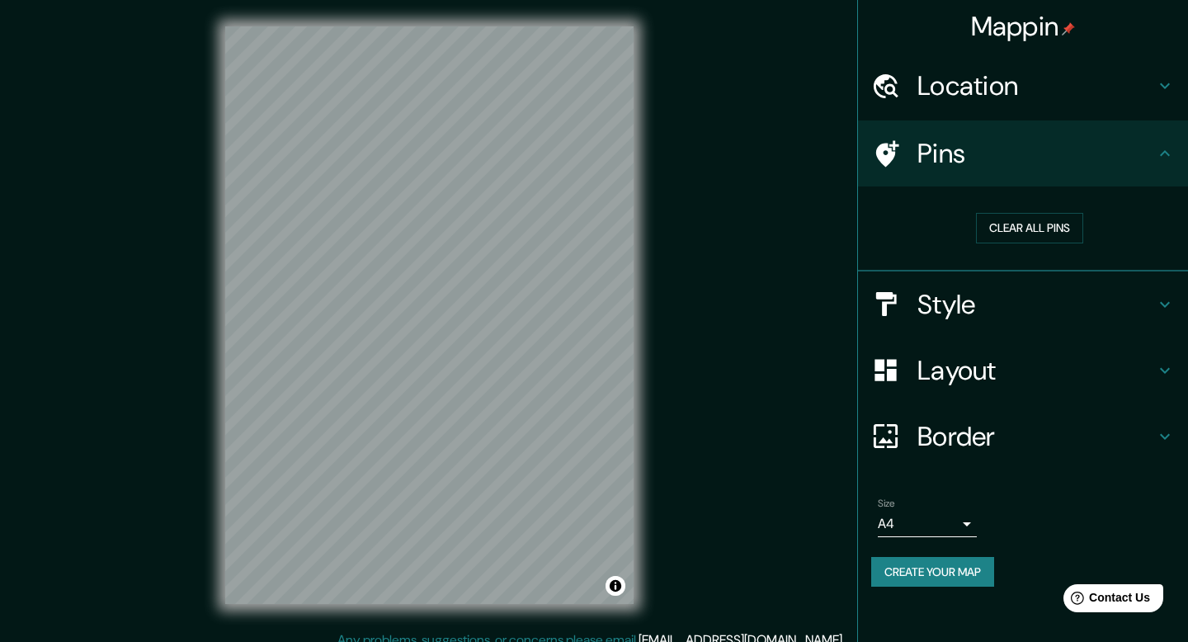
click at [996, 308] on h4 "Style" at bounding box center [1037, 304] width 238 height 33
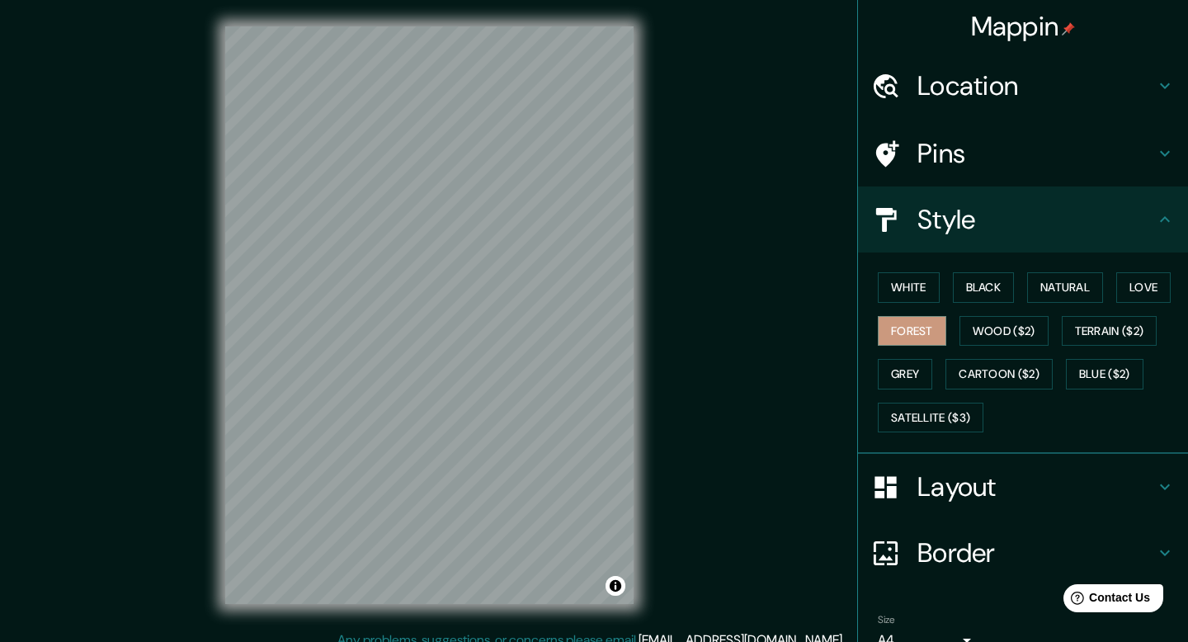
click at [988, 226] on h4 "Style" at bounding box center [1037, 219] width 238 height 33
click at [979, 496] on h4 "Layout" at bounding box center [1037, 486] width 238 height 33
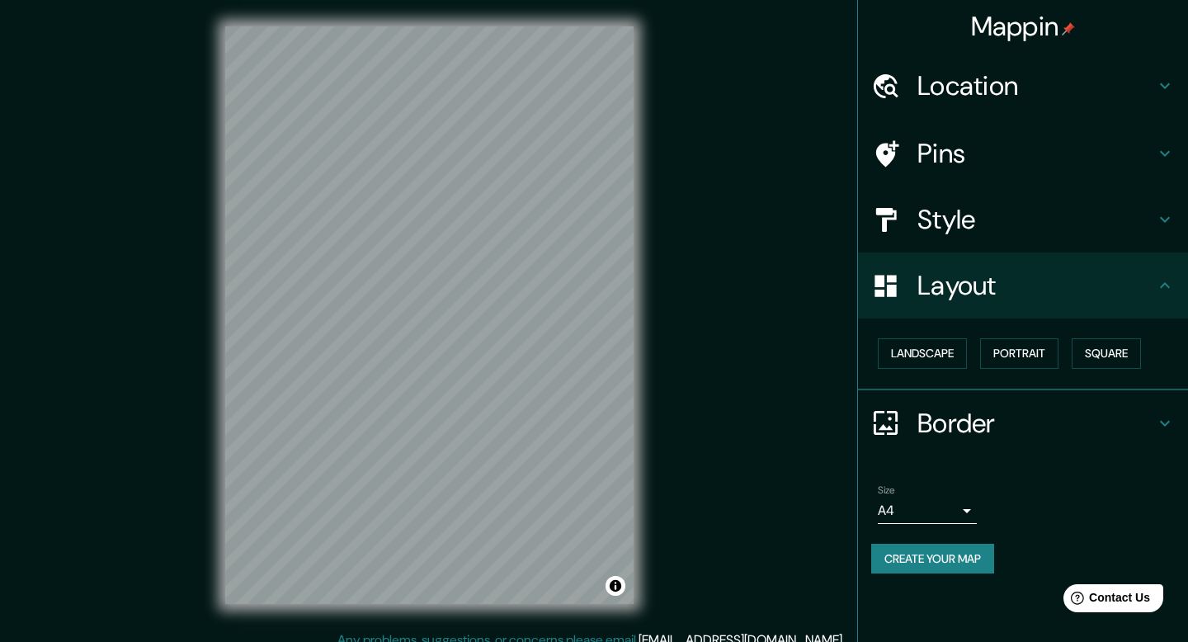
click at [965, 456] on ul "Location [GEOGRAPHIC_DATA], [GEOGRAPHIC_DATA], [GEOGRAPHIC_DATA] Pins Style Lay…" at bounding box center [1023, 323] width 330 height 540
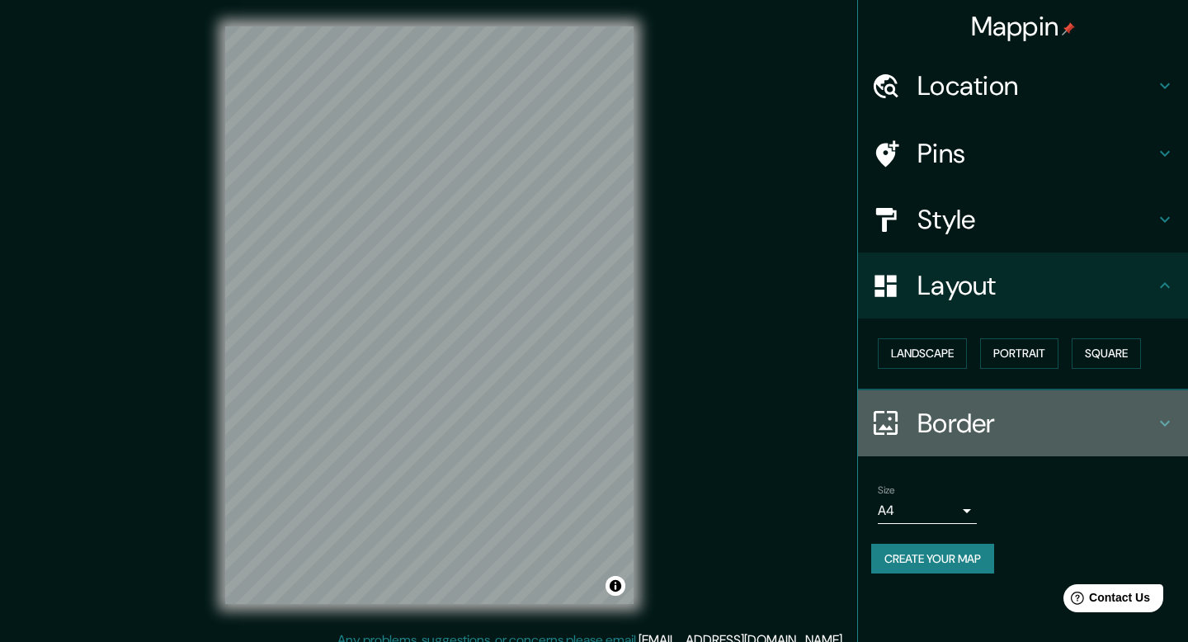
click at [957, 420] on h4 "Border" at bounding box center [1037, 423] width 238 height 33
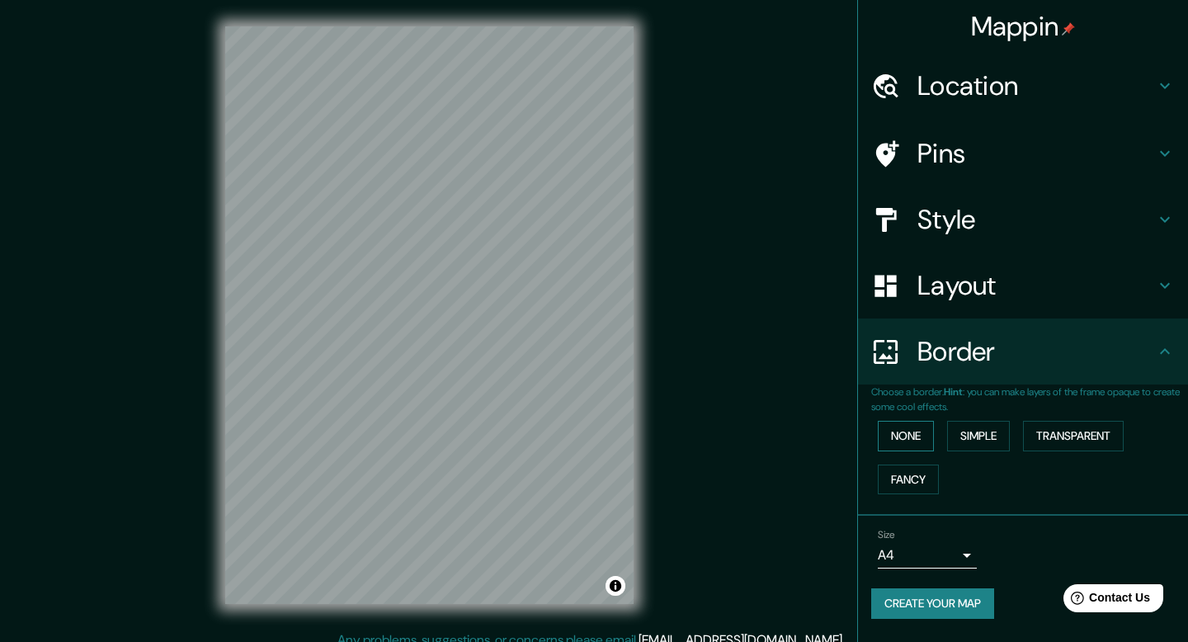
click at [914, 441] on button "None" at bounding box center [906, 436] width 56 height 31
click at [965, 444] on button "Simple" at bounding box center [978, 436] width 63 height 31
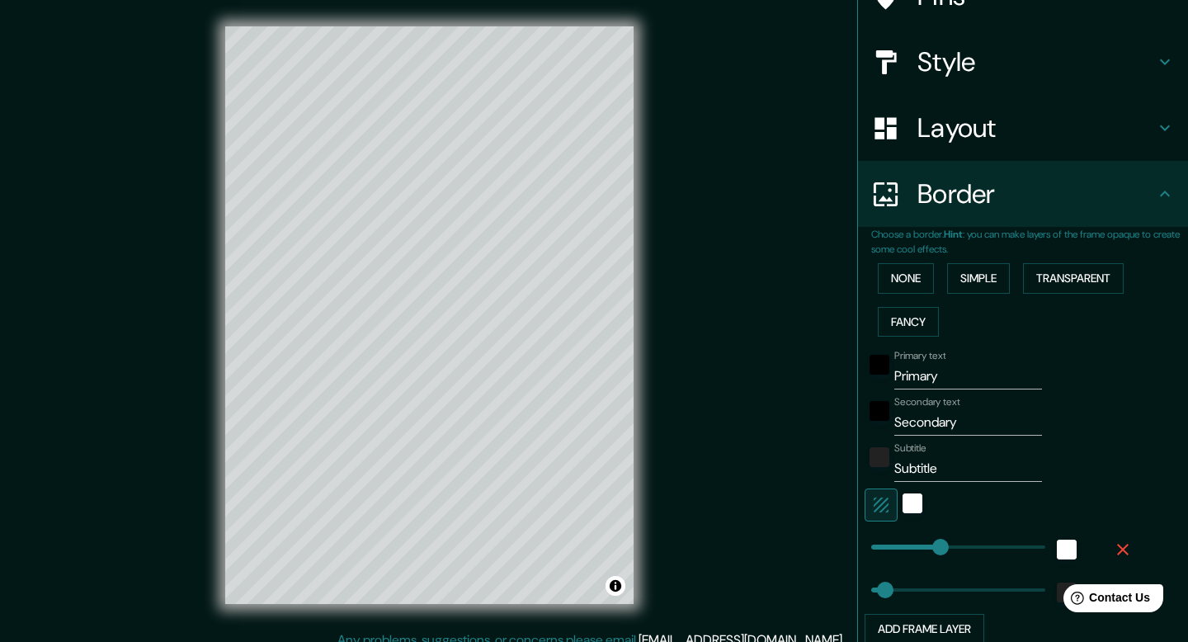
scroll to position [177, 0]
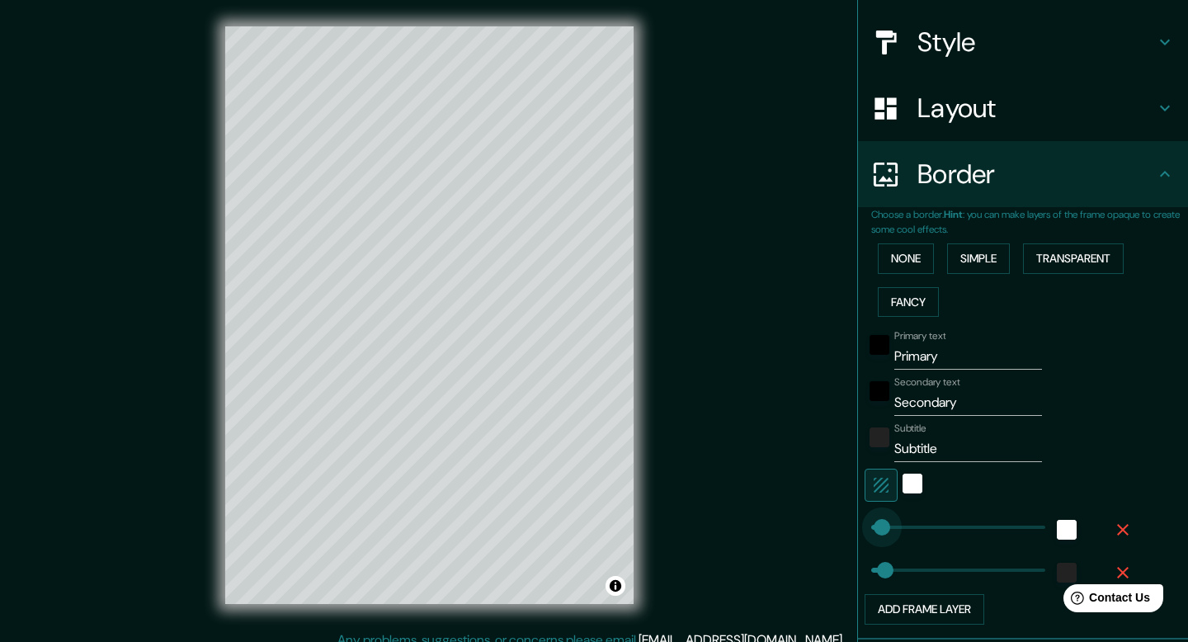
type input "0"
drag, startPoint x: 927, startPoint y: 532, endPoint x: 866, endPoint y: 532, distance: 61.1
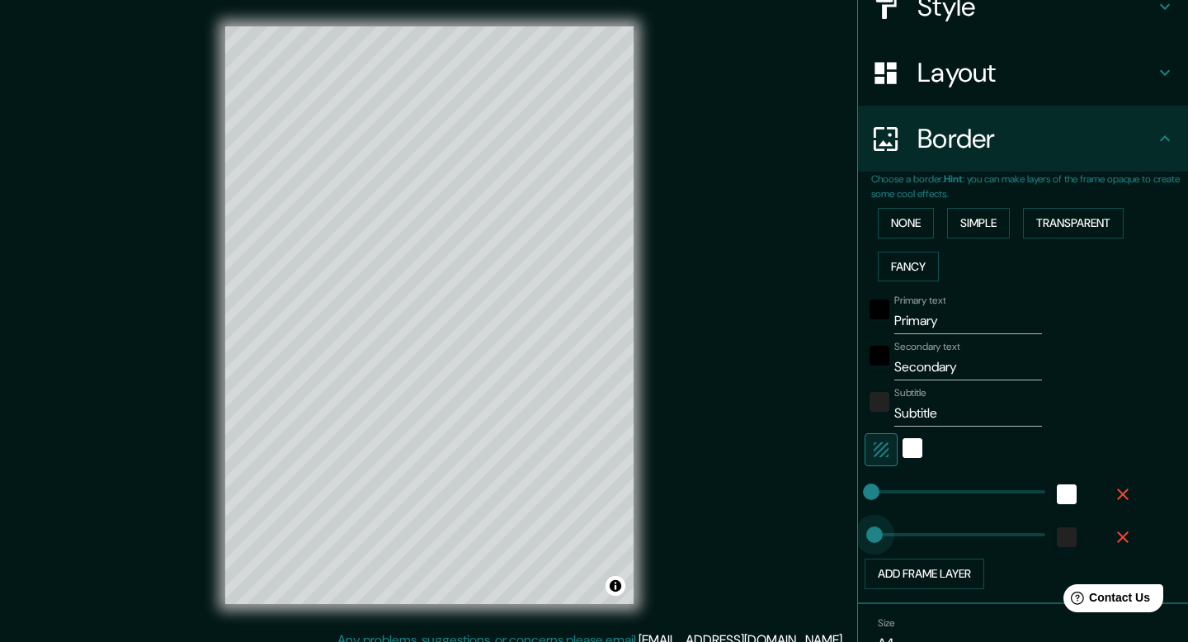
type input "0"
drag, startPoint x: 883, startPoint y: 533, endPoint x: 869, endPoint y: 533, distance: 14.0
click at [1125, 496] on icon "button" at bounding box center [1123, 494] width 12 height 12
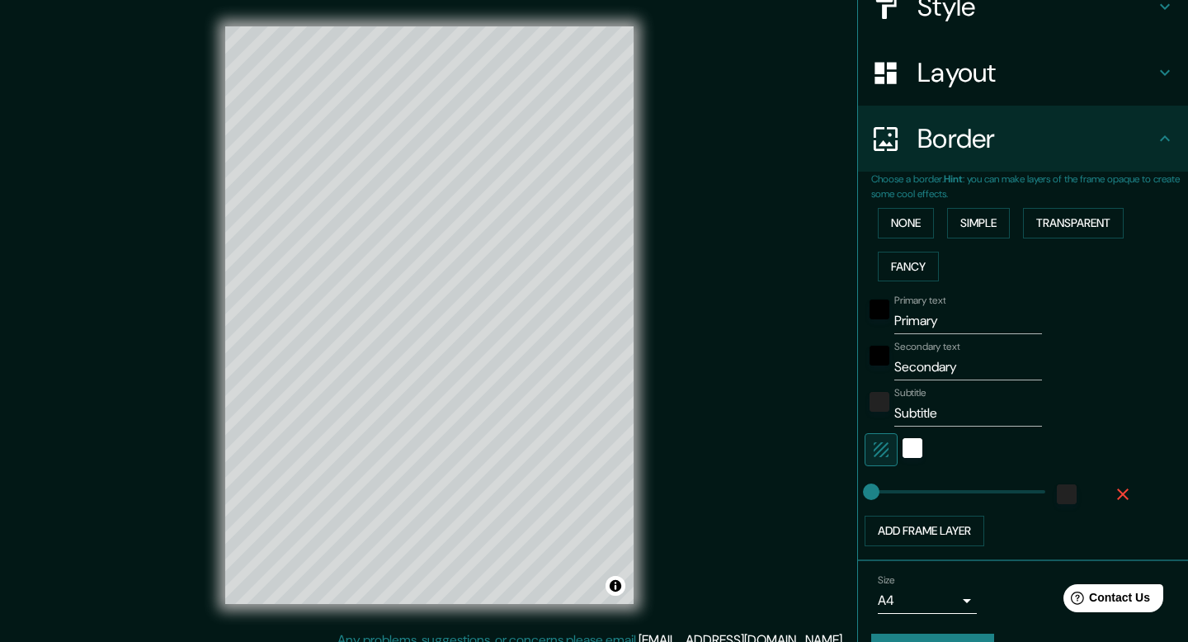
click at [1125, 496] on icon "button" at bounding box center [1123, 494] width 12 height 12
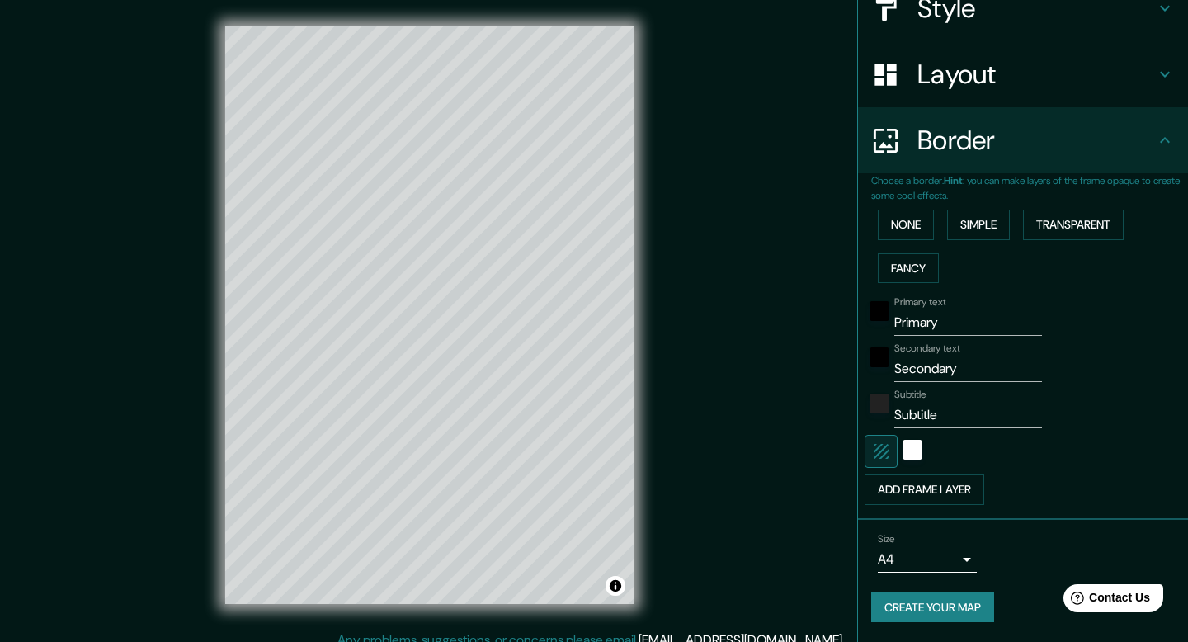
scroll to position [211, 0]
click at [911, 455] on div "white" at bounding box center [913, 450] width 20 height 20
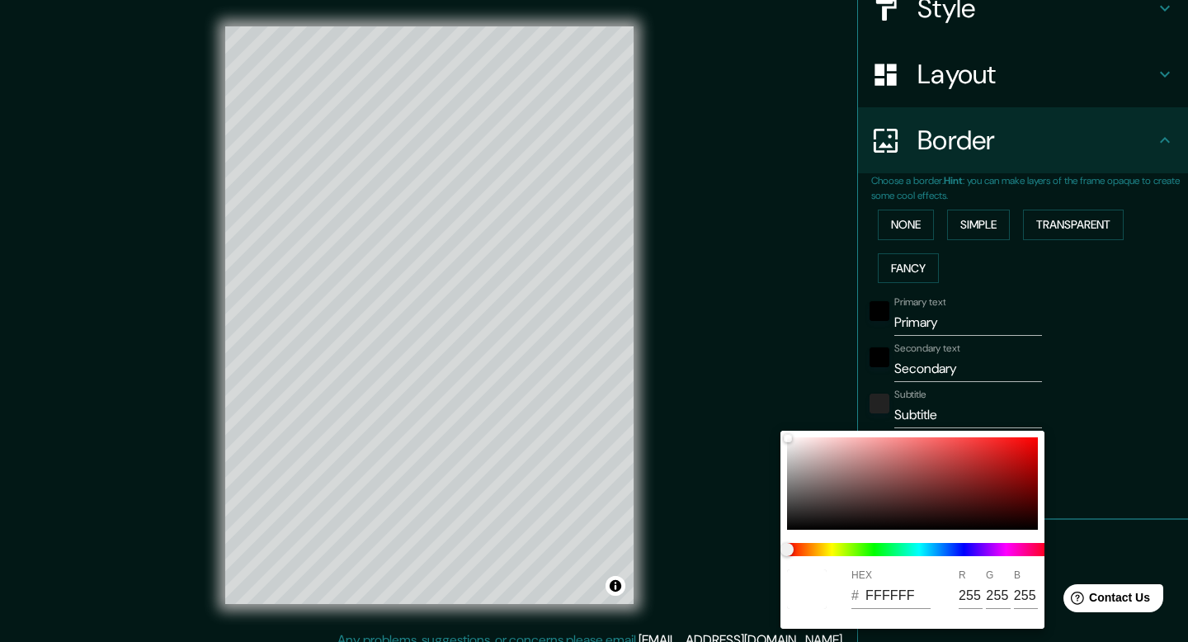
click at [1091, 404] on div at bounding box center [594, 321] width 1188 height 642
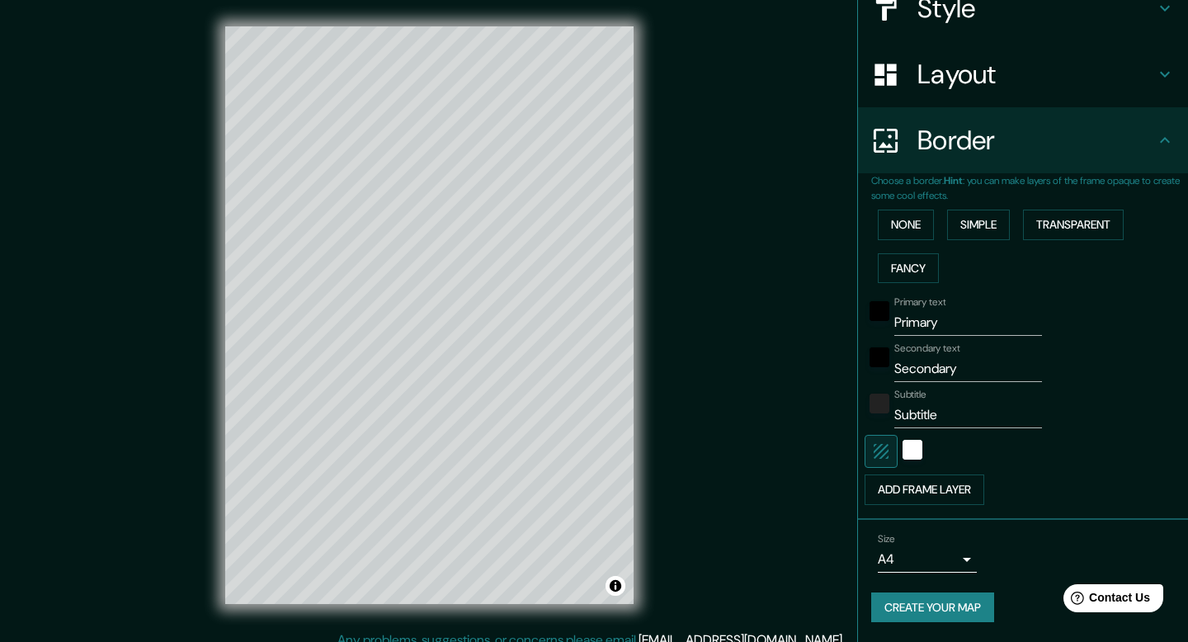
click at [883, 451] on icon "button" at bounding box center [881, 451] width 20 height 20
click at [911, 229] on button "None" at bounding box center [906, 225] width 56 height 31
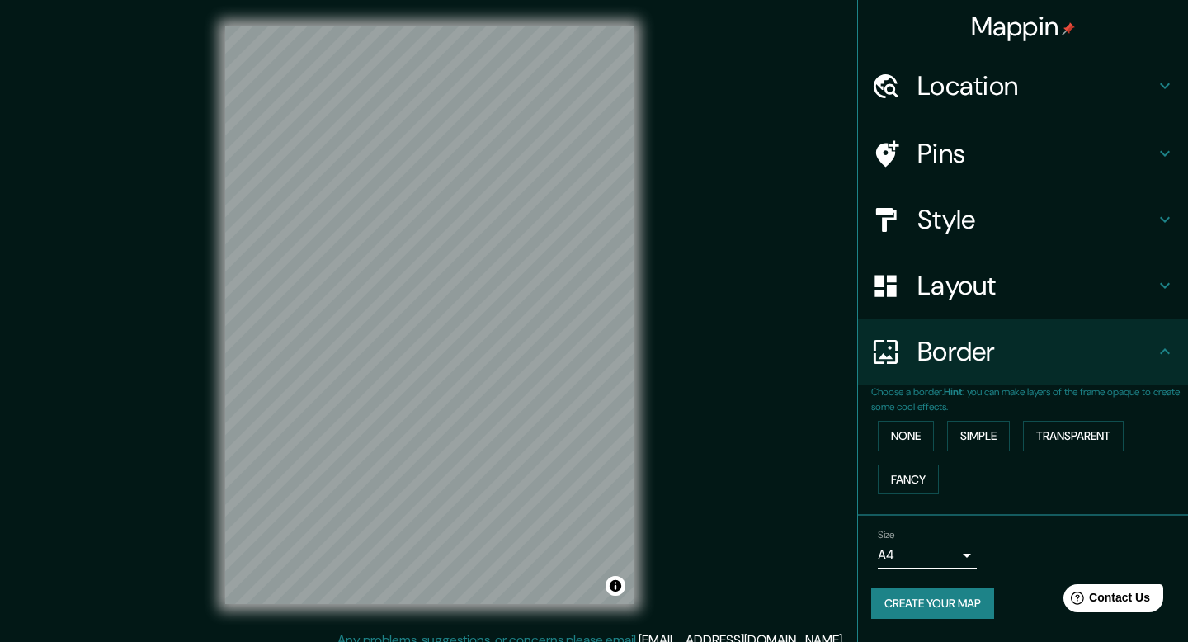
scroll to position [15, 0]
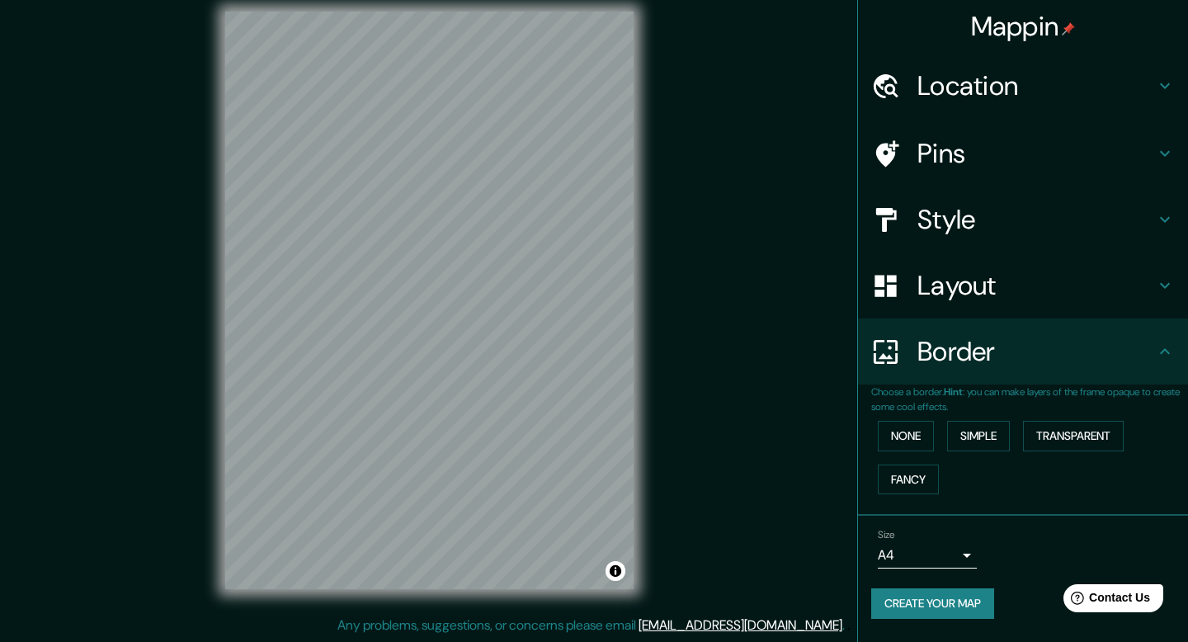
click at [925, 604] on button "Create your map" at bounding box center [932, 603] width 123 height 31
click at [912, 608] on button "Create your map" at bounding box center [932, 603] width 123 height 31
click at [611, 579] on button "Toggle attribution" at bounding box center [616, 571] width 20 height 20
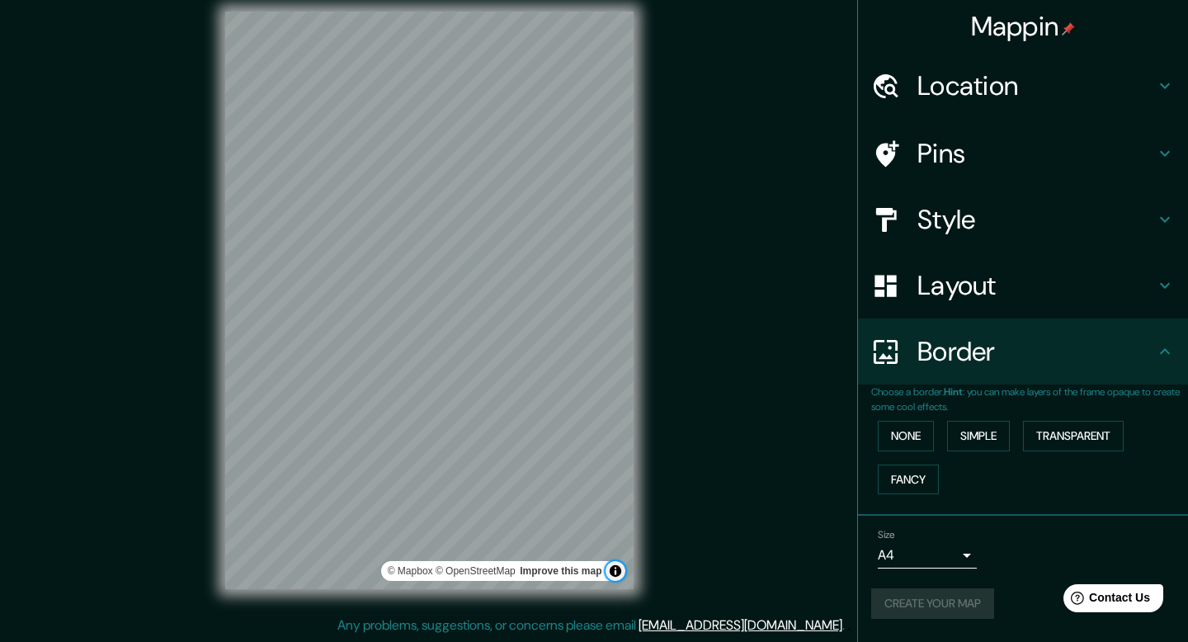
click at [611, 579] on button "Toggle attribution" at bounding box center [616, 571] width 20 height 20
click at [923, 555] on body "Mappin Location [GEOGRAPHIC_DATA], [GEOGRAPHIC_DATA], [GEOGRAPHIC_DATA] Pins St…" at bounding box center [594, 306] width 1188 height 642
click at [934, 576] on li "A3" at bounding box center [927, 578] width 99 height 30
type input "a4"
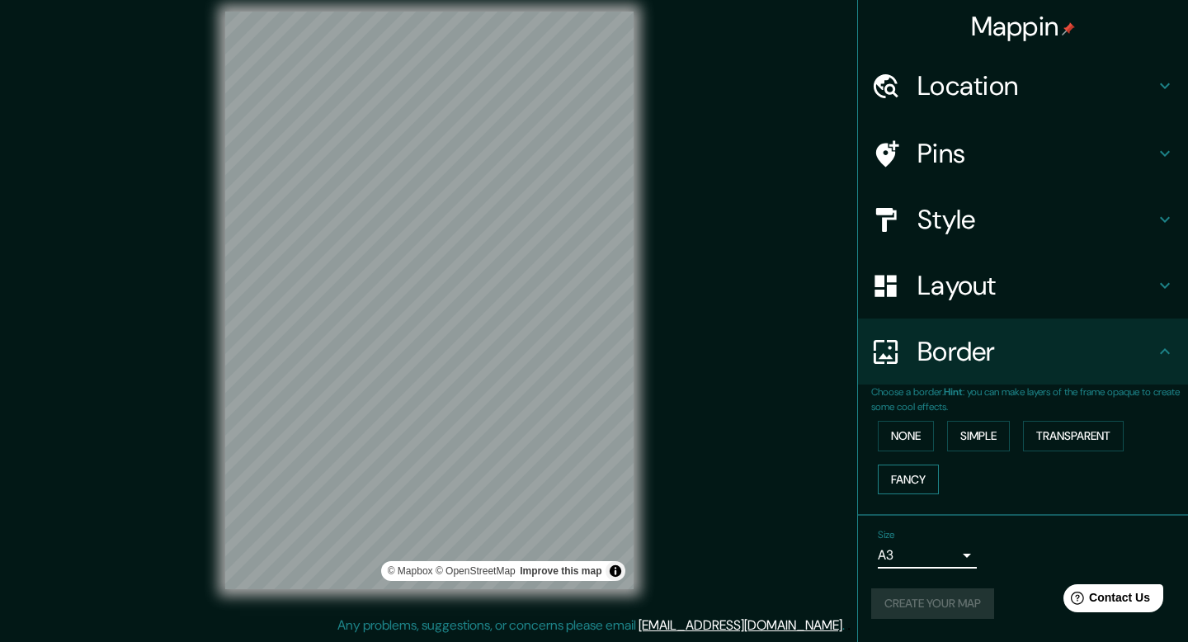
click at [913, 474] on button "Fancy" at bounding box center [908, 480] width 61 height 31
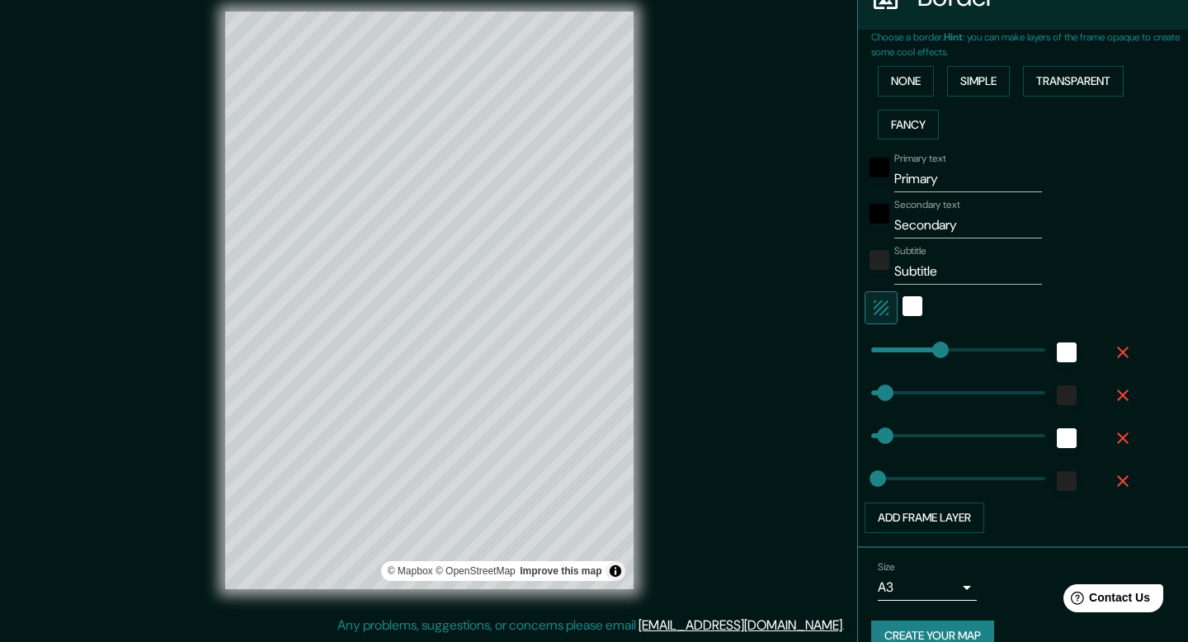
scroll to position [383, 0]
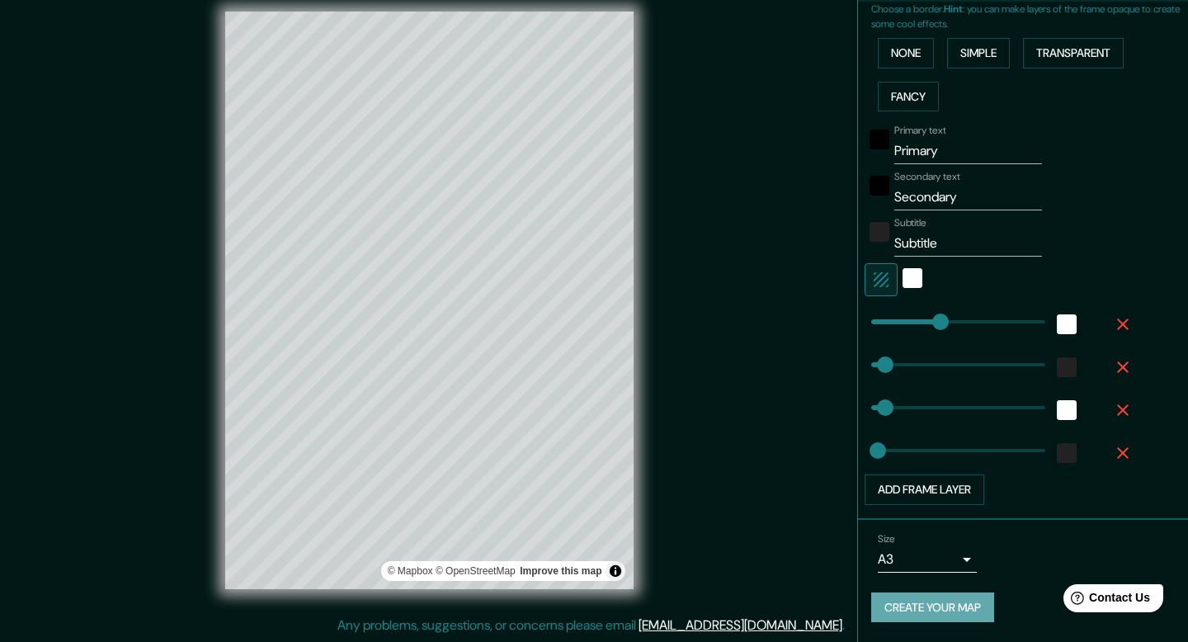
click at [923, 609] on button "Create your map" at bounding box center [932, 607] width 123 height 31
type input "40"
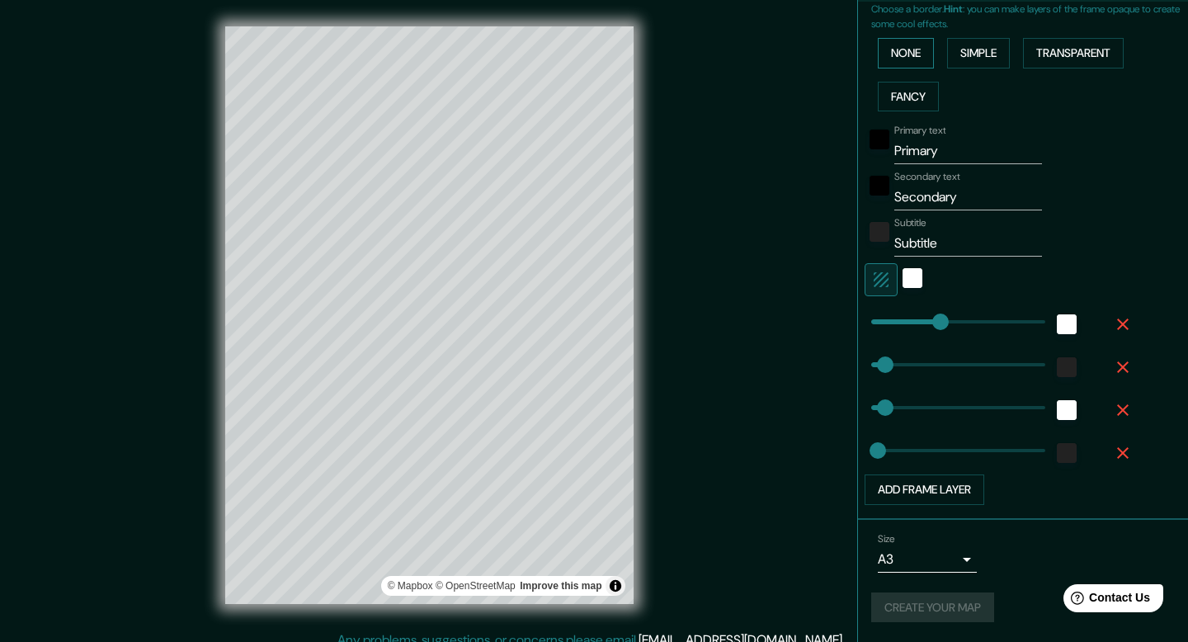
click at [909, 52] on button "None" at bounding box center [906, 53] width 56 height 31
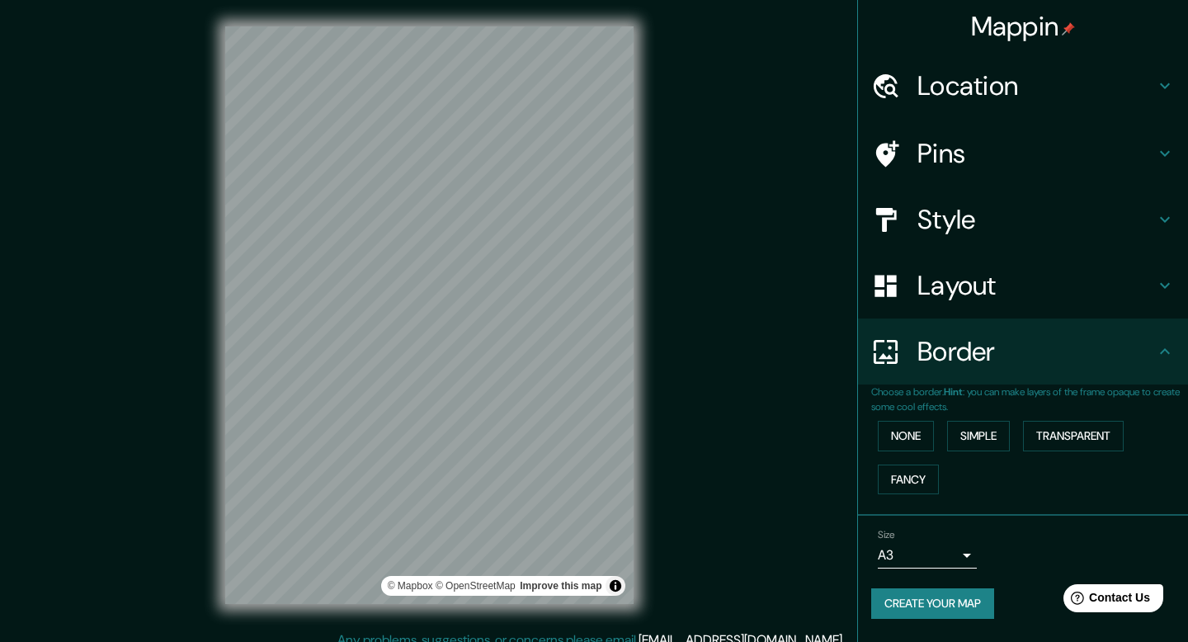
click at [911, 555] on body "Mappin Location [GEOGRAPHIC_DATA], [GEOGRAPHIC_DATA], [GEOGRAPHIC_DATA] Pins St…" at bounding box center [594, 321] width 1188 height 642
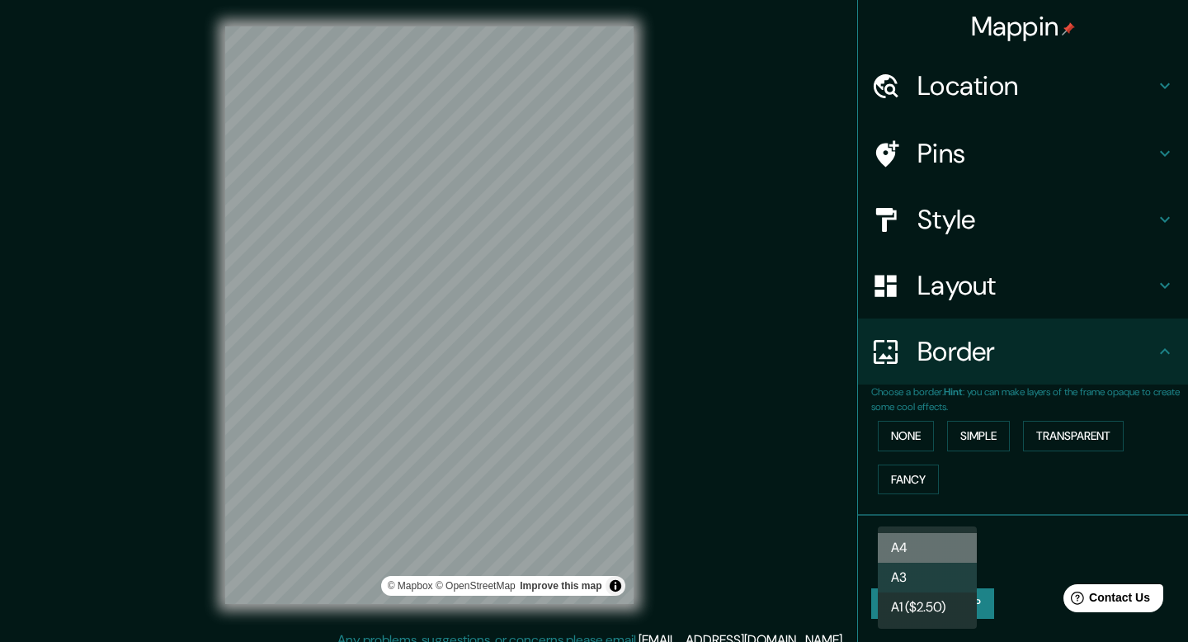
click at [920, 549] on li "A4" at bounding box center [927, 548] width 99 height 30
type input "single"
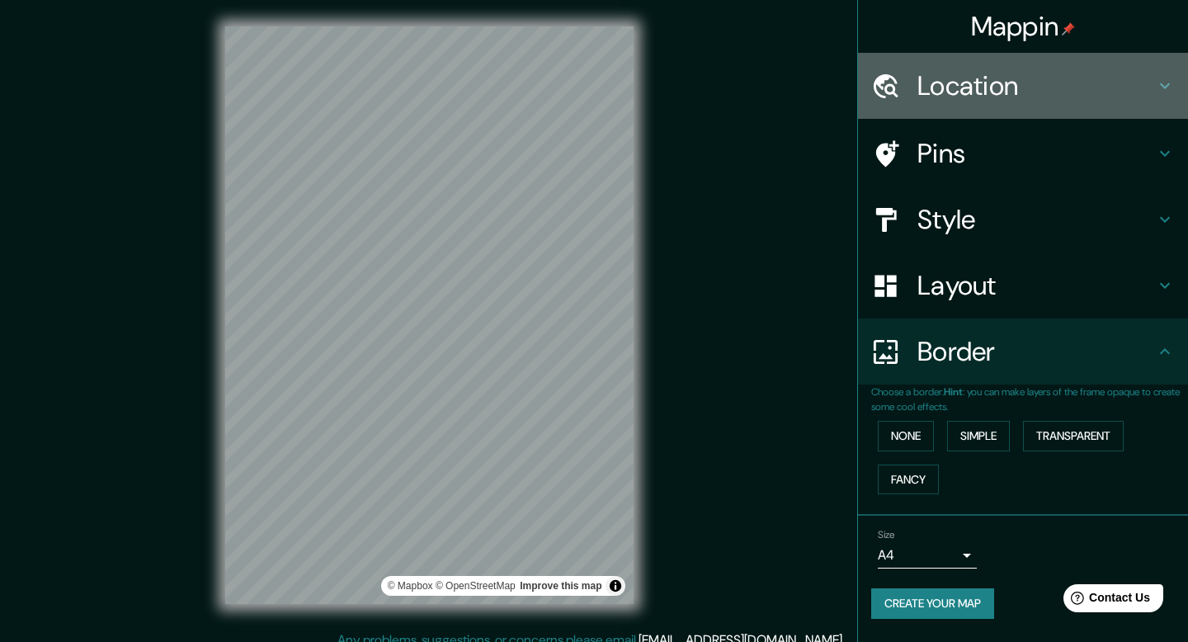
click at [960, 80] on h4 "Location" at bounding box center [1037, 85] width 238 height 33
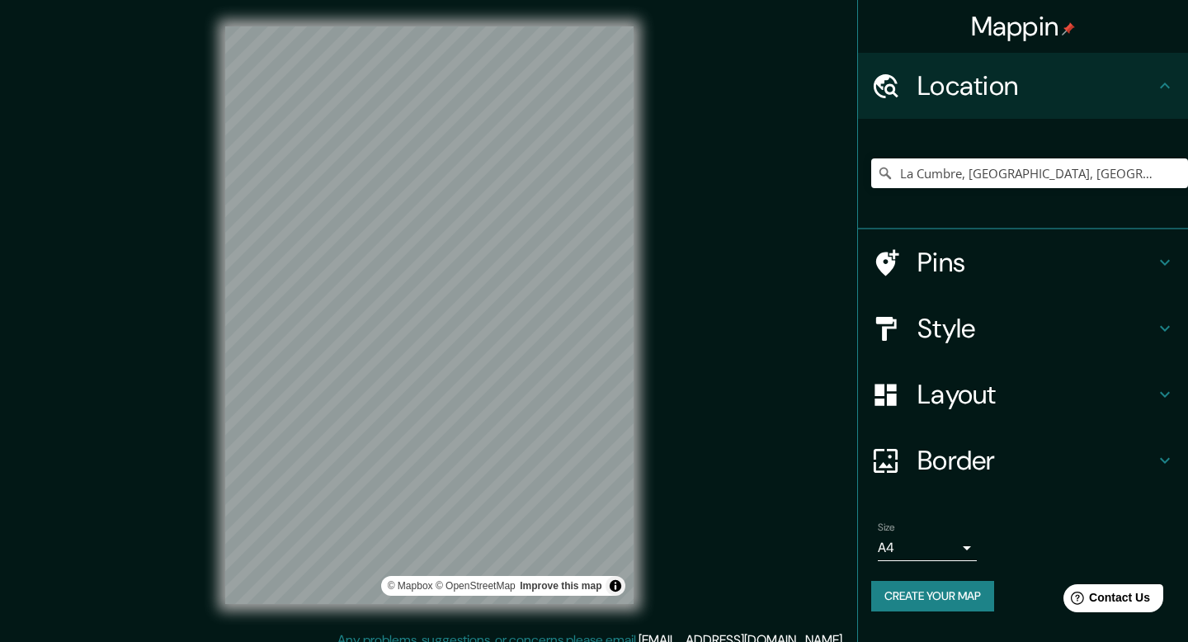
click at [969, 338] on h4 "Style" at bounding box center [1037, 328] width 238 height 33
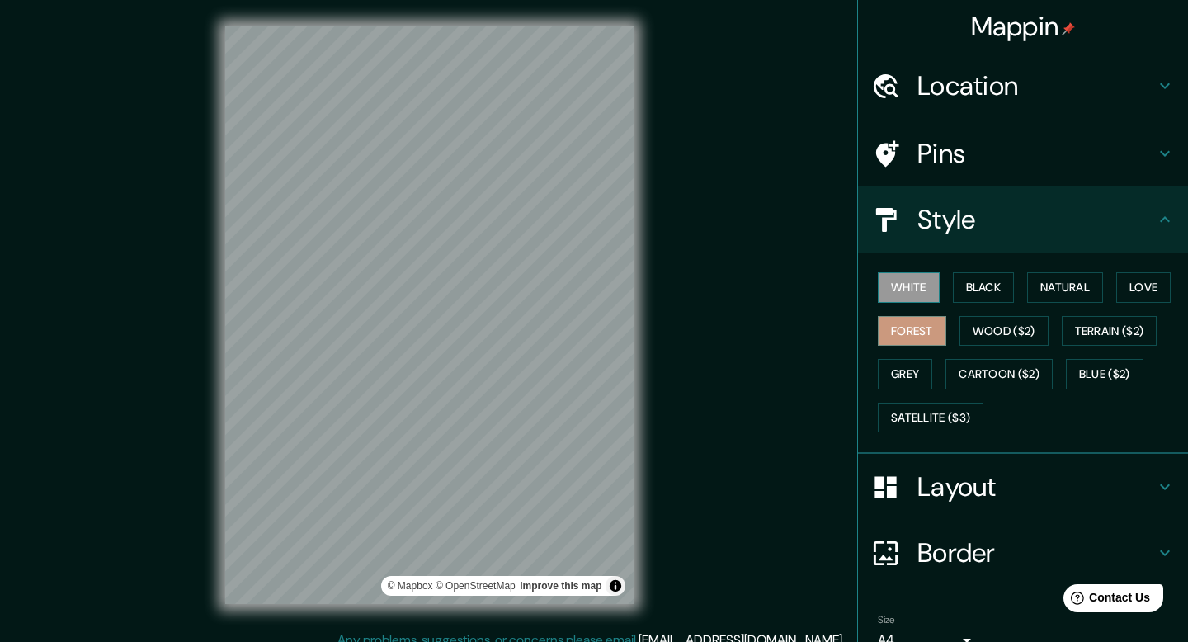
click at [936, 286] on button "White" at bounding box center [909, 287] width 62 height 31
click at [968, 285] on button "Black" at bounding box center [984, 287] width 62 height 31
click at [921, 281] on button "White" at bounding box center [909, 287] width 62 height 31
copy h4 "Mappin"
click at [1019, 27] on h4 "Mappin" at bounding box center [1023, 26] width 105 height 33
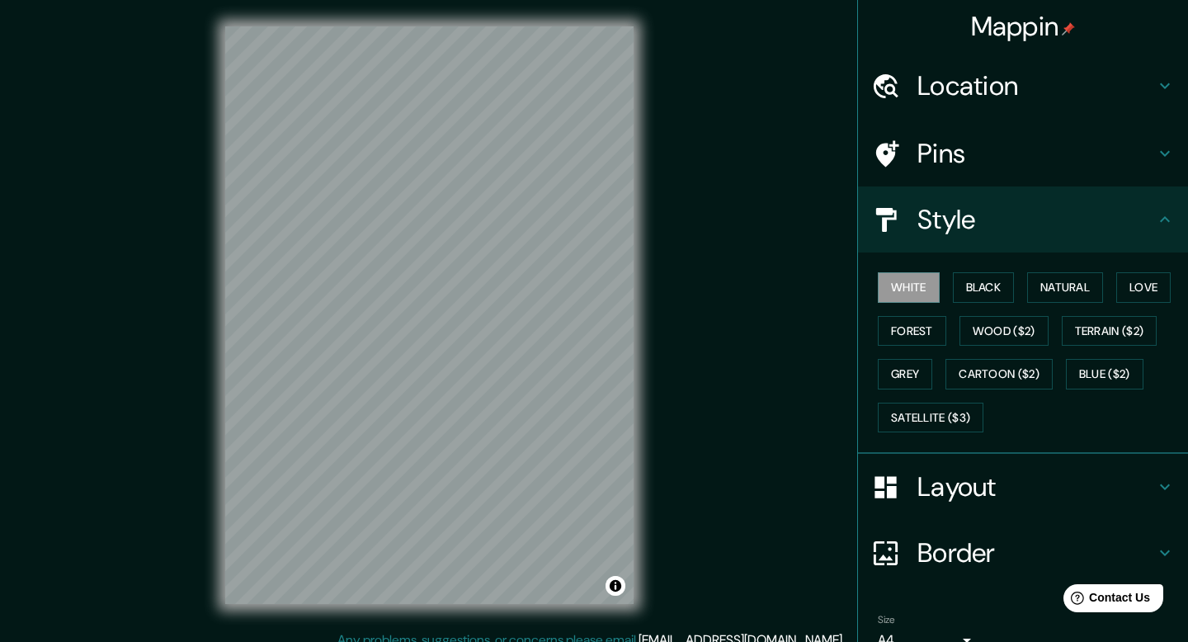
click at [994, 10] on h4 "Mappin" at bounding box center [1023, 26] width 105 height 33
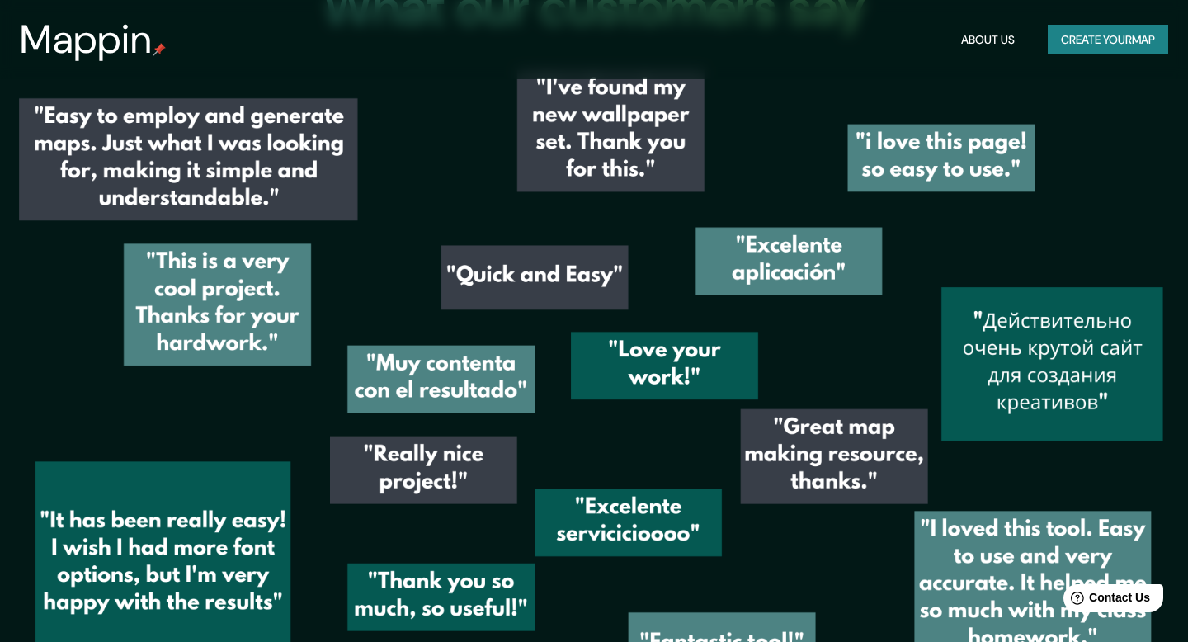
scroll to position [2391, 0]
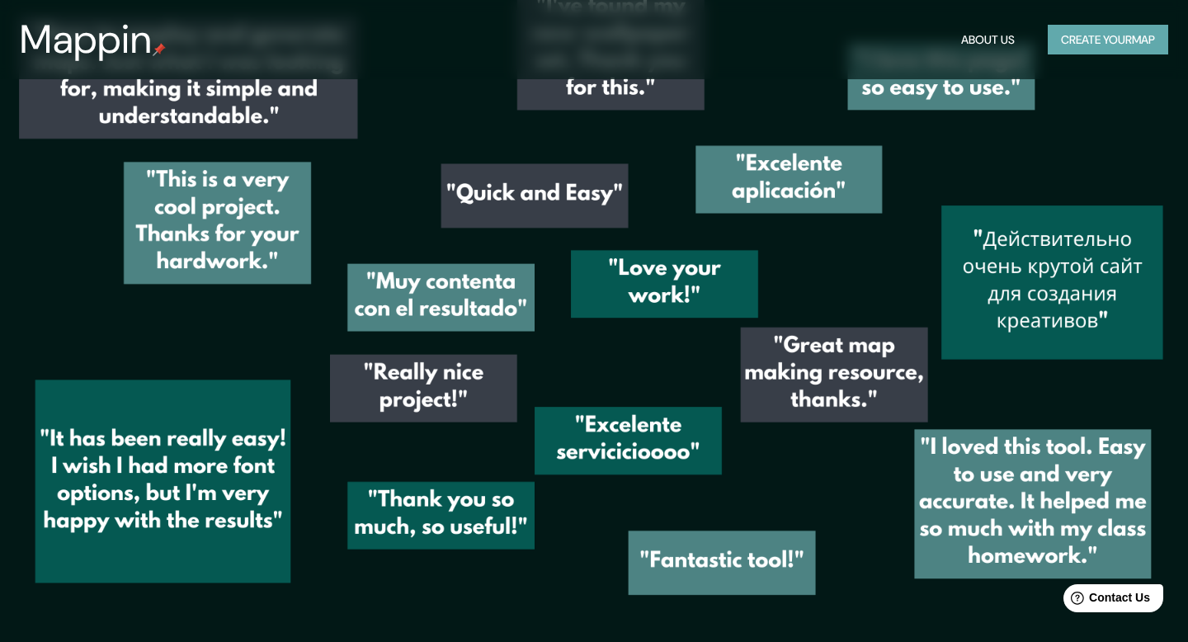
click at [1064, 41] on button "Create your map" at bounding box center [1108, 40] width 120 height 31
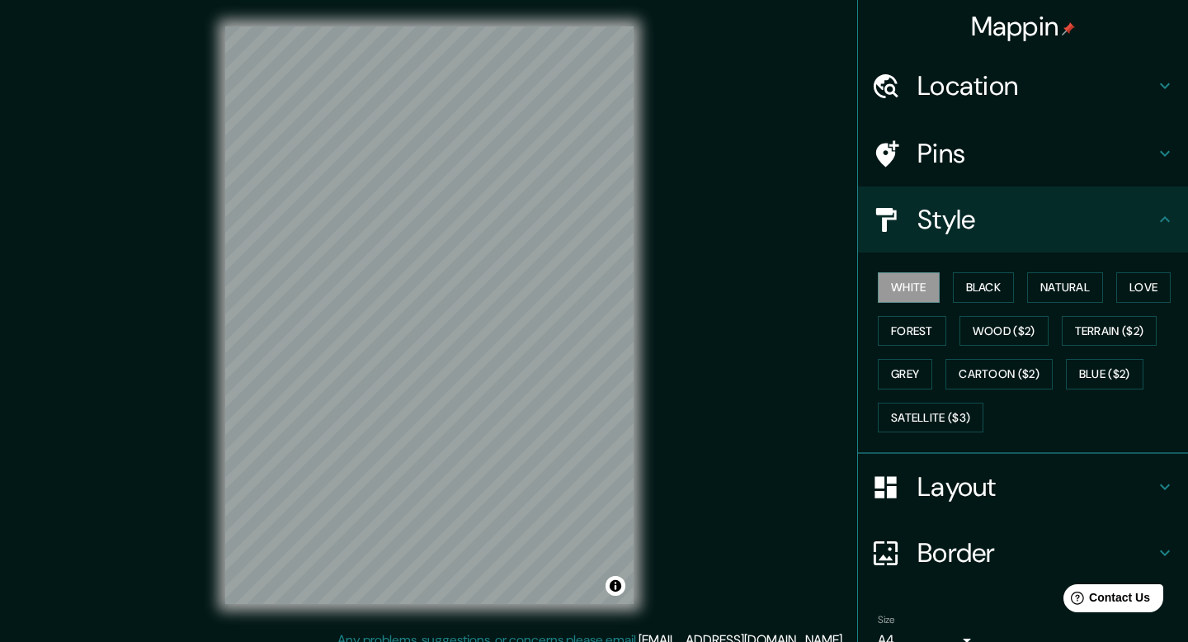
click at [988, 58] on div "Location" at bounding box center [1023, 86] width 330 height 66
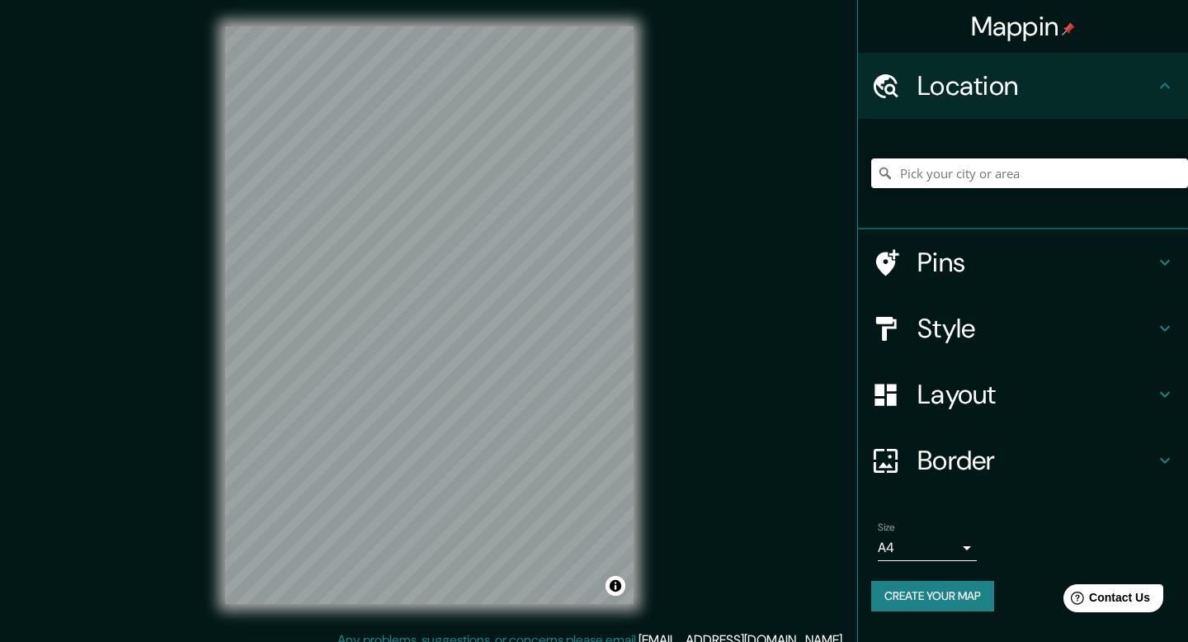
click at [965, 179] on input "Pick your city or area" at bounding box center [1029, 173] width 317 height 30
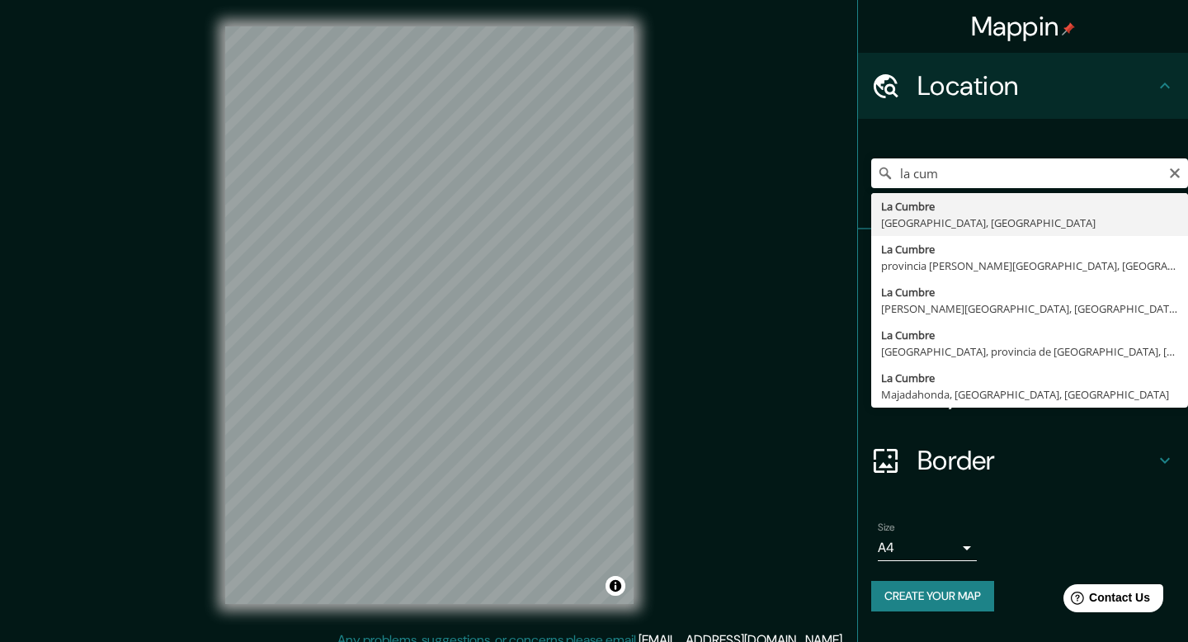
type input "La Cumbre, [GEOGRAPHIC_DATA], [GEOGRAPHIC_DATA]"
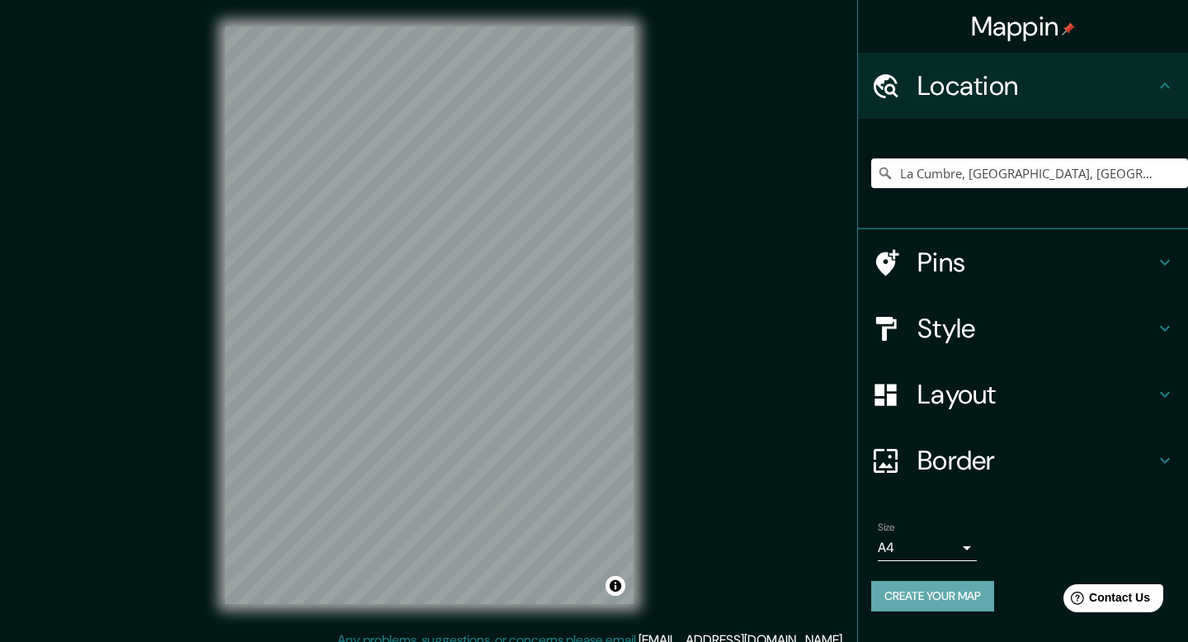
click at [954, 583] on button "Create your map" at bounding box center [932, 596] width 123 height 31
click at [1031, 520] on div "Size A4 single" at bounding box center [1023, 541] width 304 height 53
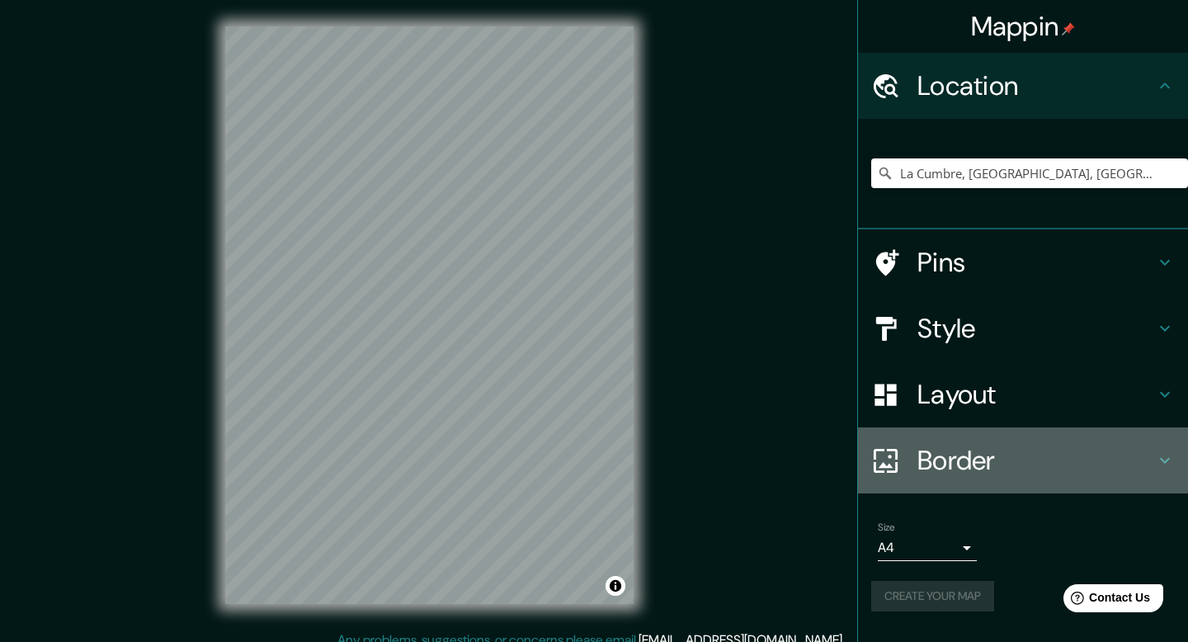
click at [989, 464] on h4 "Border" at bounding box center [1037, 460] width 238 height 33
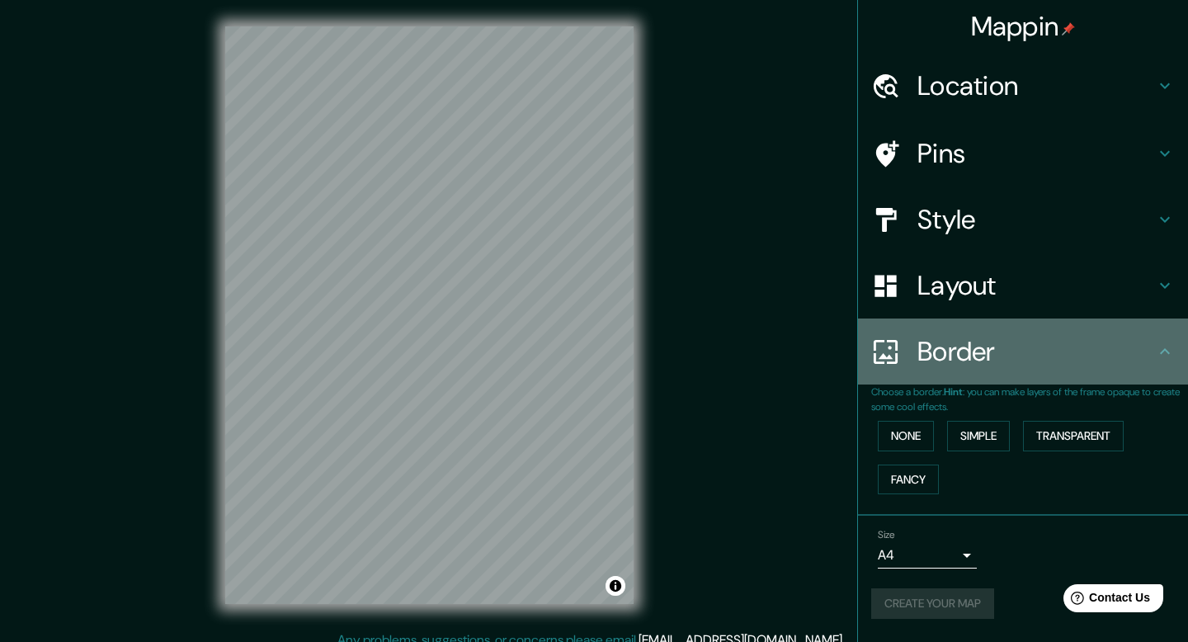
click at [981, 364] on h4 "Border" at bounding box center [1037, 351] width 238 height 33
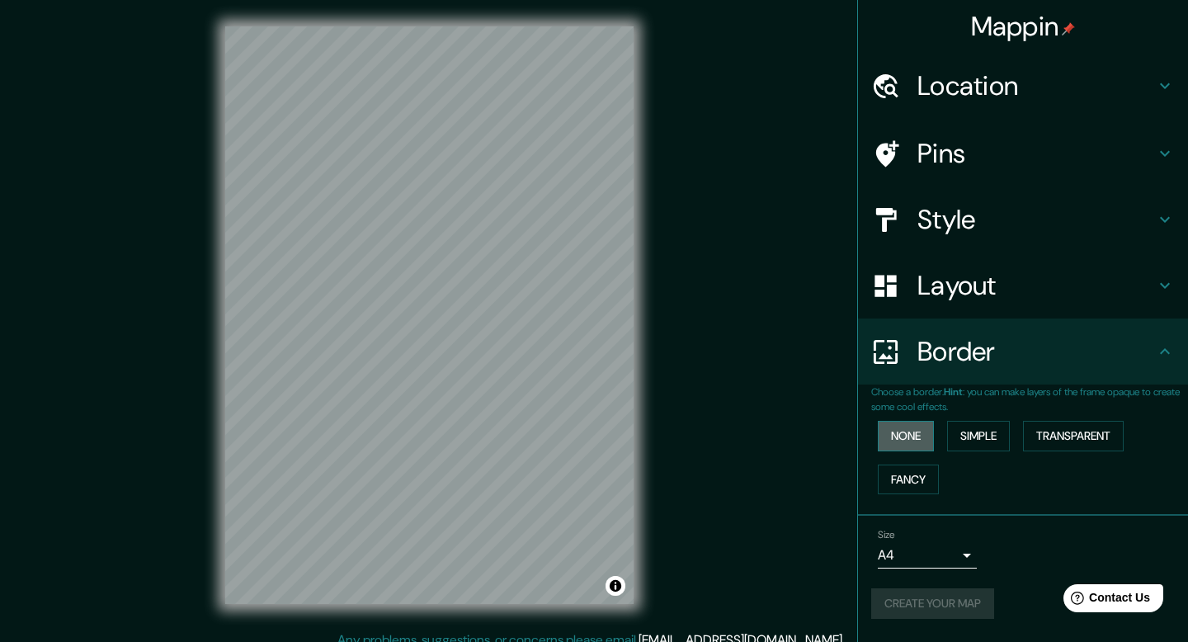
click at [912, 434] on button "None" at bounding box center [906, 436] width 56 height 31
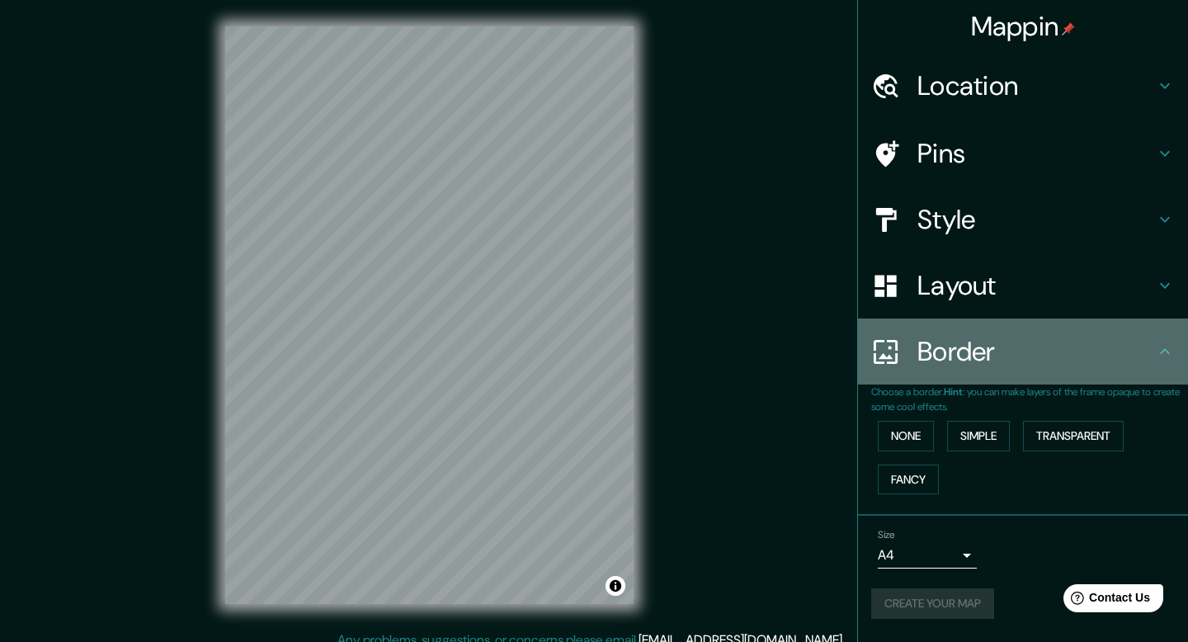
click at [955, 356] on h4 "Border" at bounding box center [1037, 351] width 238 height 33
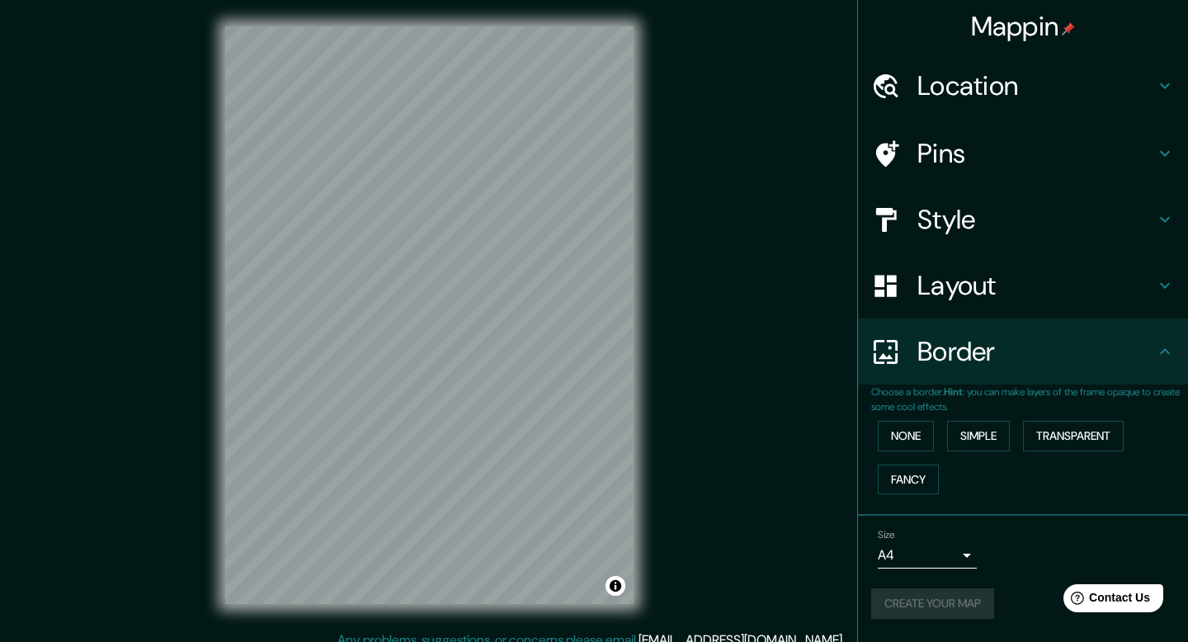
click at [946, 276] on h4 "Layout" at bounding box center [1037, 285] width 238 height 33
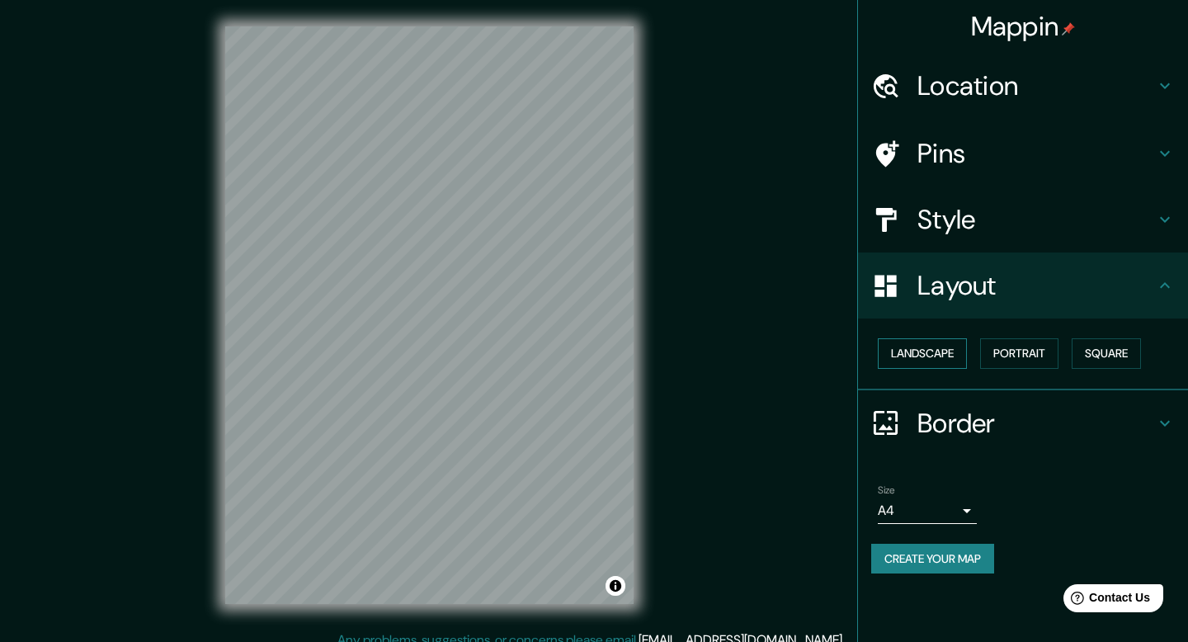
click at [930, 360] on button "Landscape" at bounding box center [922, 353] width 89 height 31
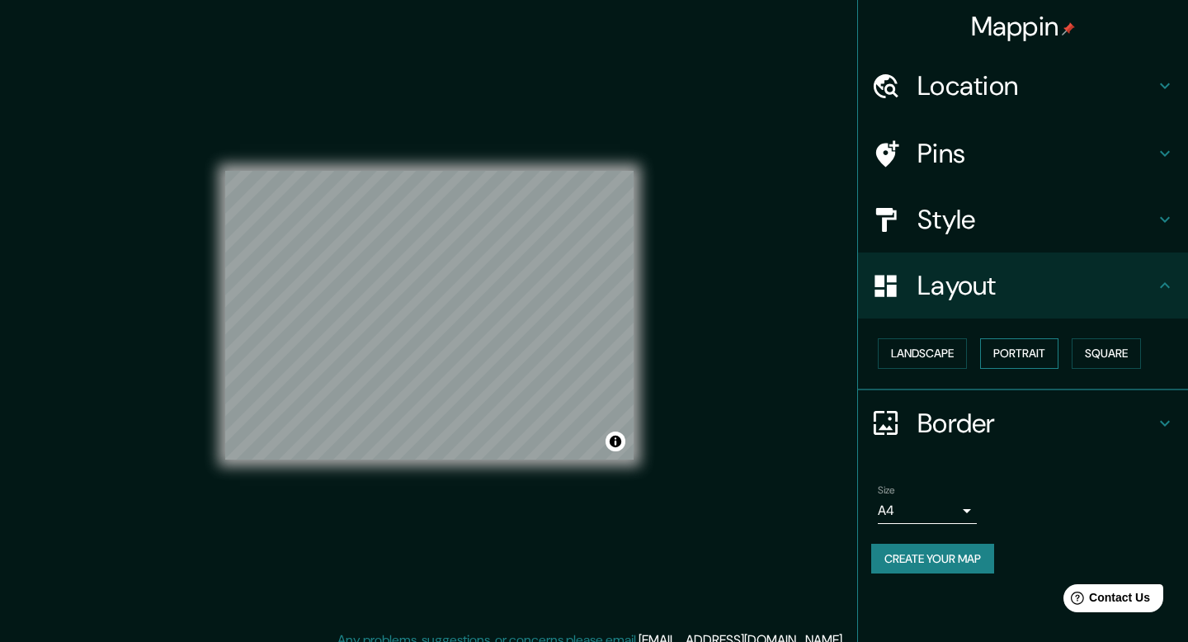
click at [998, 350] on button "Portrait" at bounding box center [1019, 353] width 78 height 31
